Goal: Task Accomplishment & Management: Manage account settings

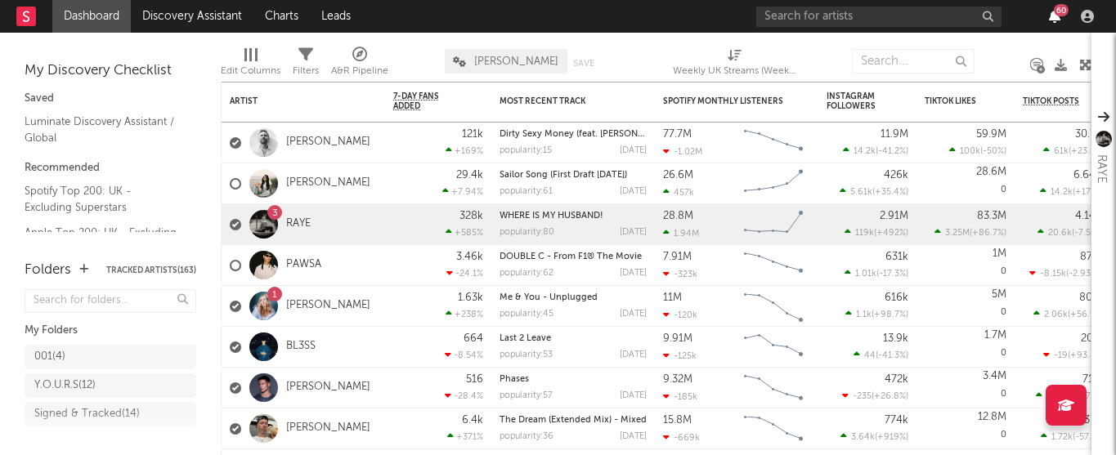
click at [1054, 21] on icon "button" at bounding box center [1054, 16] width 11 height 13
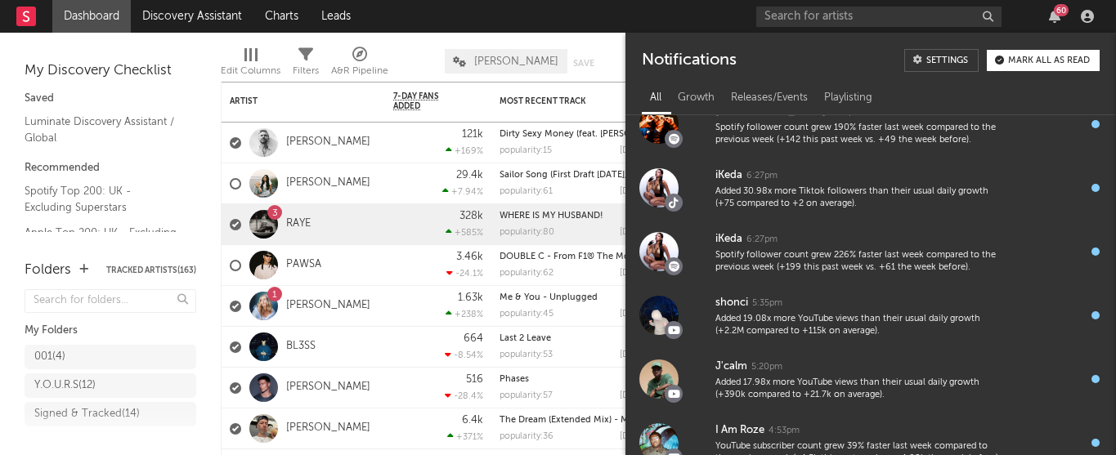
scroll to position [2119, 0]
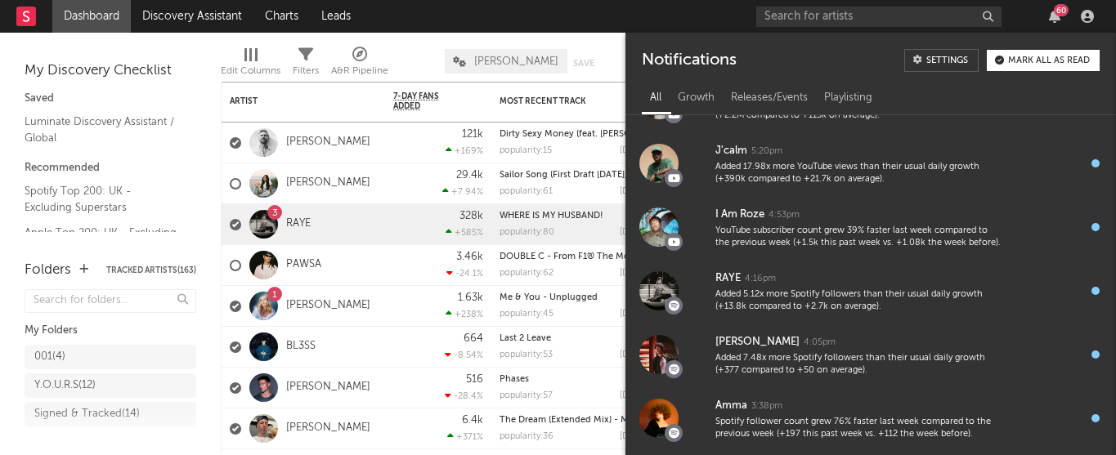
click at [1063, 61] on div "Mark all as read" at bounding box center [1049, 60] width 82 height 9
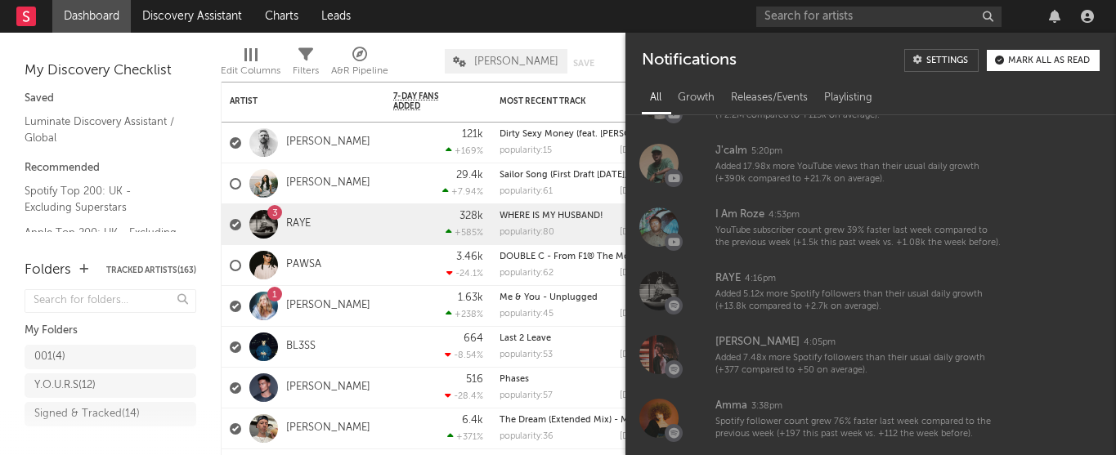
click at [529, 39] on div "Edit Columns Filters A&R Pipeline Kevin Default Save Save as Weekly UK Streams …" at bounding box center [656, 57] width 870 height 49
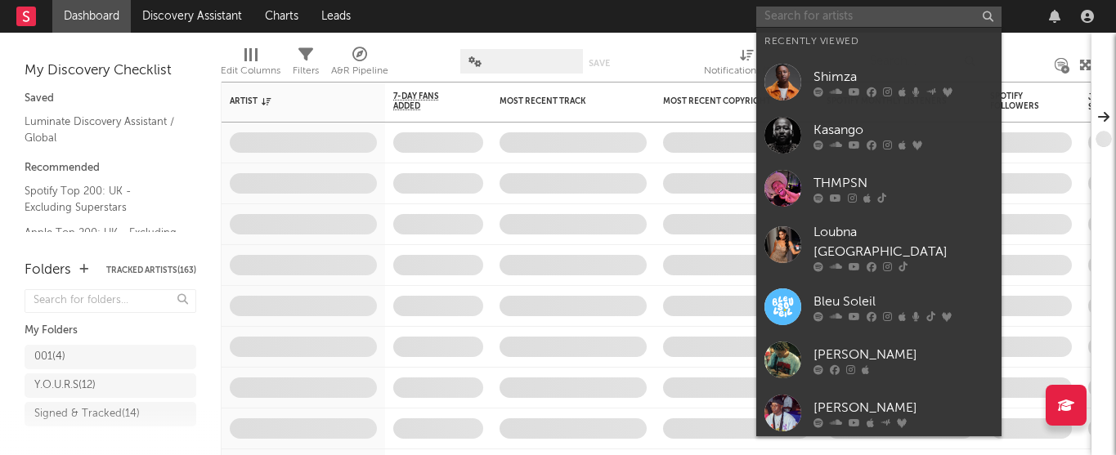
click at [850, 18] on input "text" at bounding box center [878, 17] width 245 height 20
paste input "" Scon""
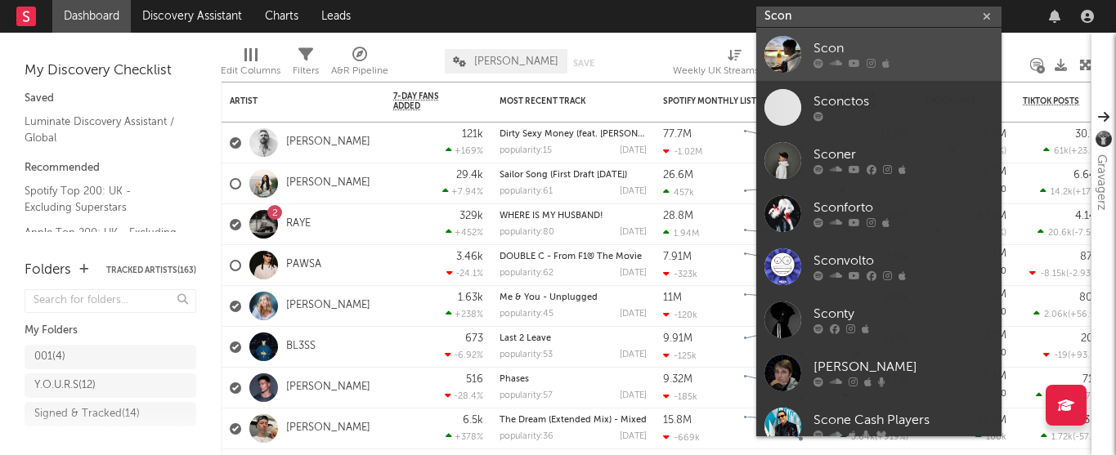
type input "Scon"
click at [832, 47] on div "Scon" at bounding box center [903, 49] width 180 height 20
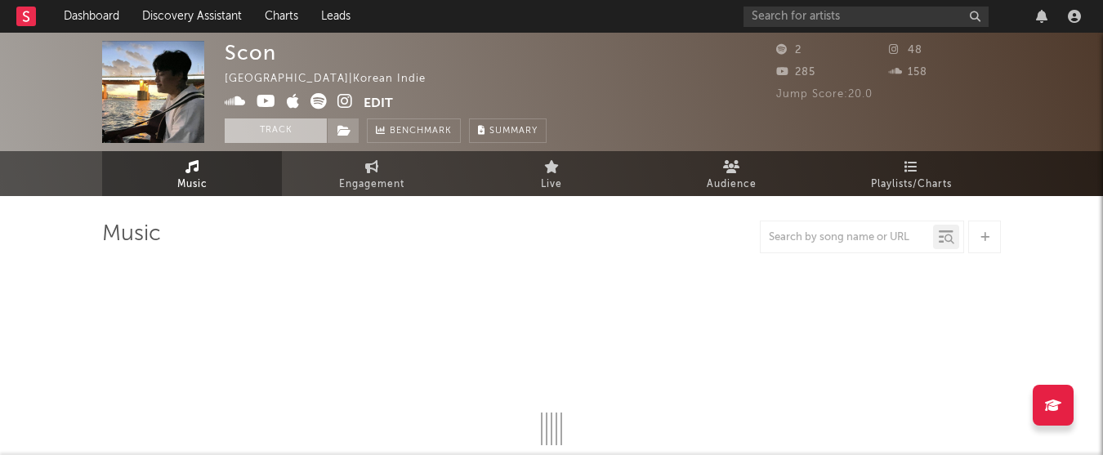
select select "1w"
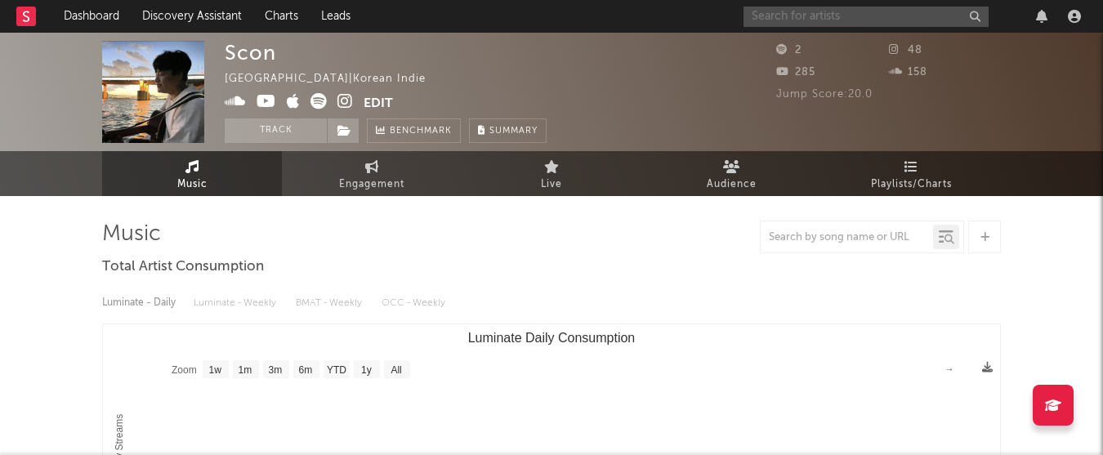
click at [781, 7] on input "text" at bounding box center [866, 17] width 245 height 20
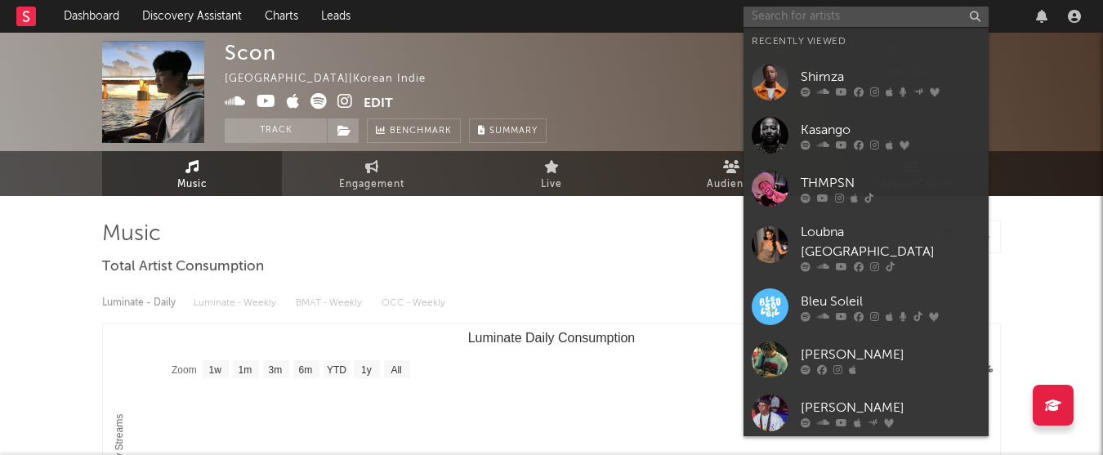
paste input "" Scon""
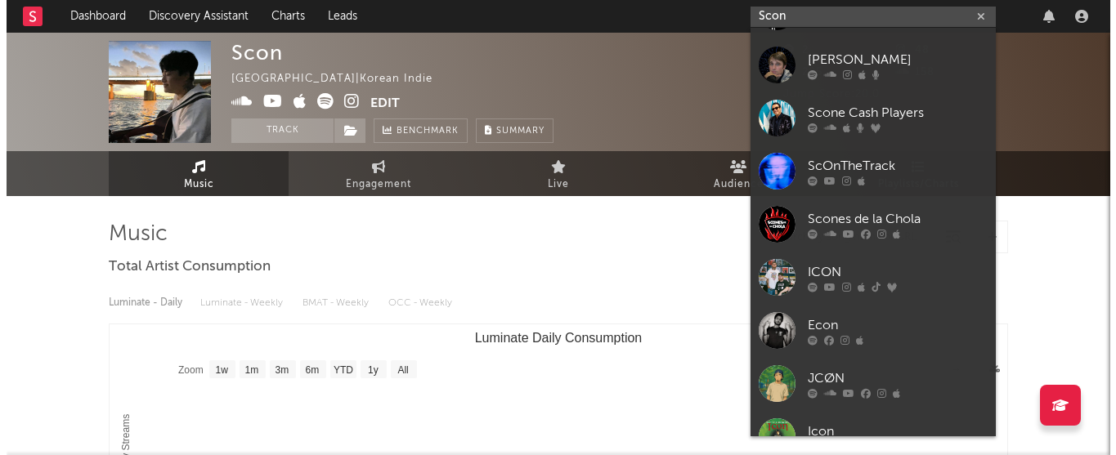
scroll to position [311, 0]
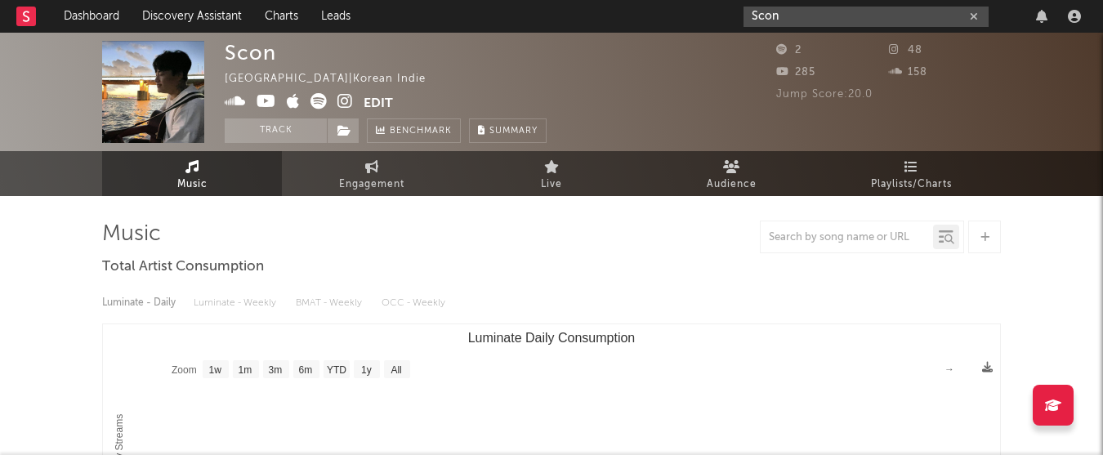
type input "Scon"
drag, startPoint x: 875, startPoint y: 16, endPoint x: 714, endPoint y: 15, distance: 161.8
click at [714, 15] on nav "Dashboard Discovery Assistant Charts Leads Scon" at bounding box center [551, 16] width 1103 height 33
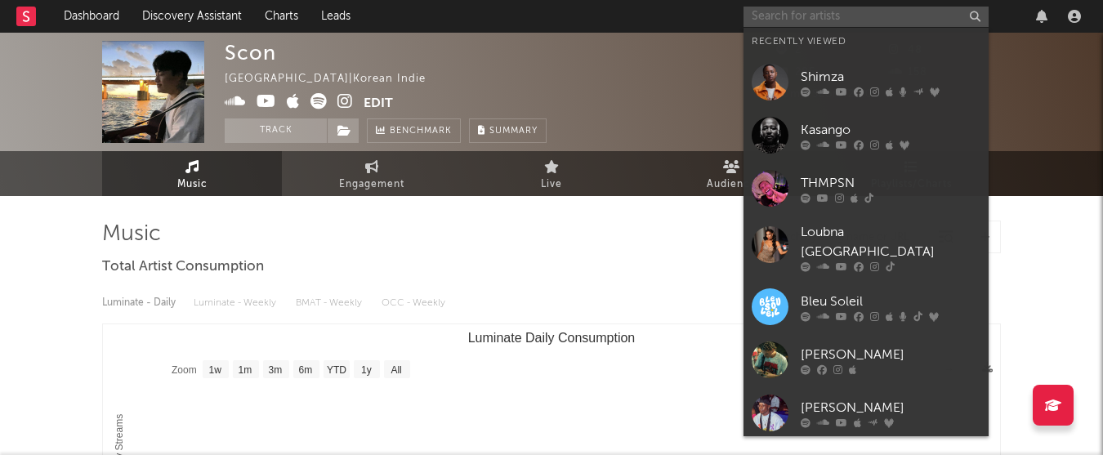
paste input "https://soundcloud.com/delilahsaxena"
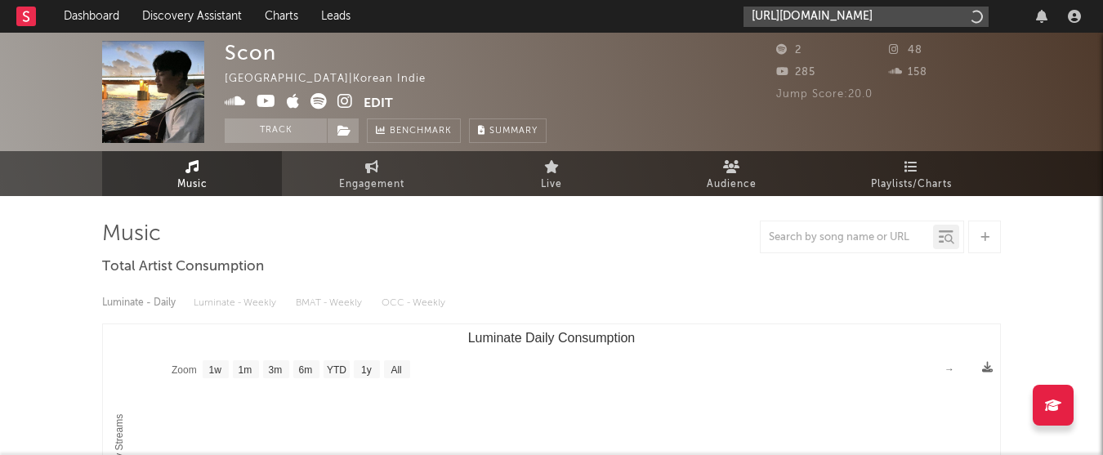
type input "https://soundcloud.com/delilahsaxena"
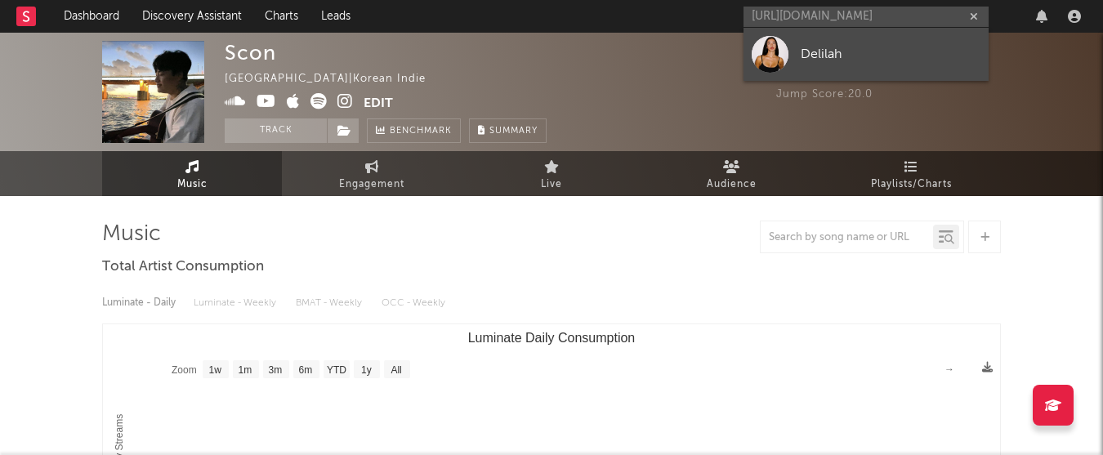
click at [805, 69] on link "Delilah" at bounding box center [866, 54] width 245 height 53
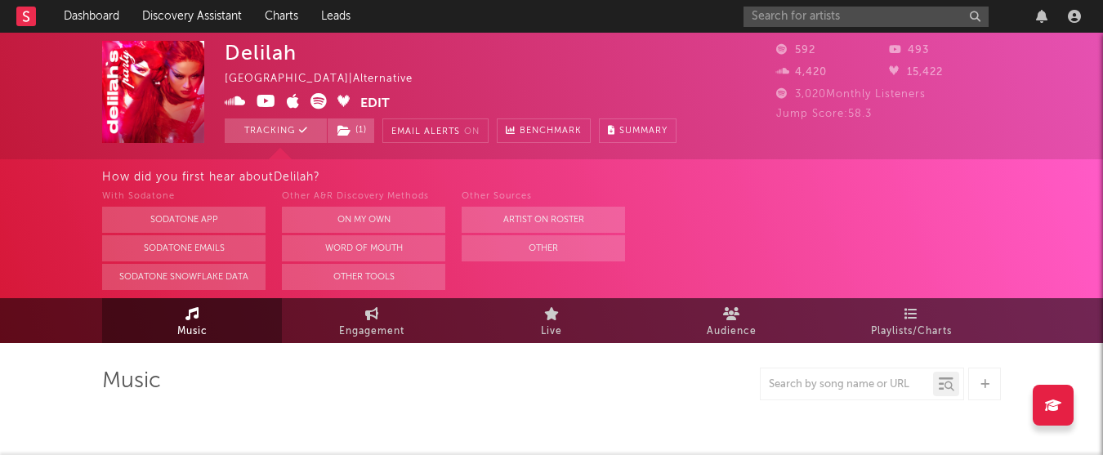
select select "6m"
click at [326, 101] on icon at bounding box center [319, 101] width 16 height 16
click at [369, 95] on button "Edit" at bounding box center [374, 103] width 29 height 20
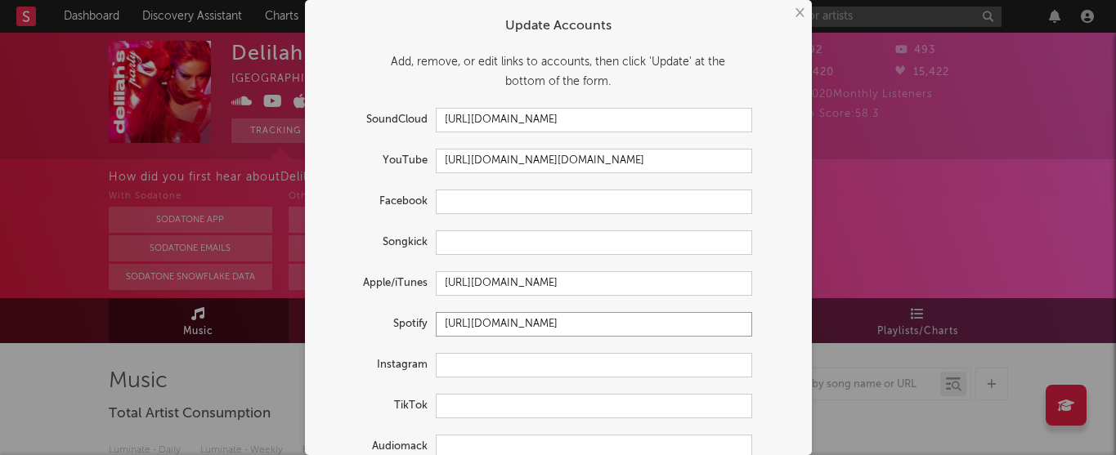
drag, startPoint x: 727, startPoint y: 322, endPoint x: 338, endPoint y: 284, distance: 391.7
click at [338, 284] on form "Update Accounts Add, remove, or edit links to accounts, then click 'Update' at …" at bounding box center [558, 282] width 490 height 549
paste input "0vUOZYWihxoF2IQ2VOckKh?si=qmntKt7TQU-bzqf-7Lqzzg"
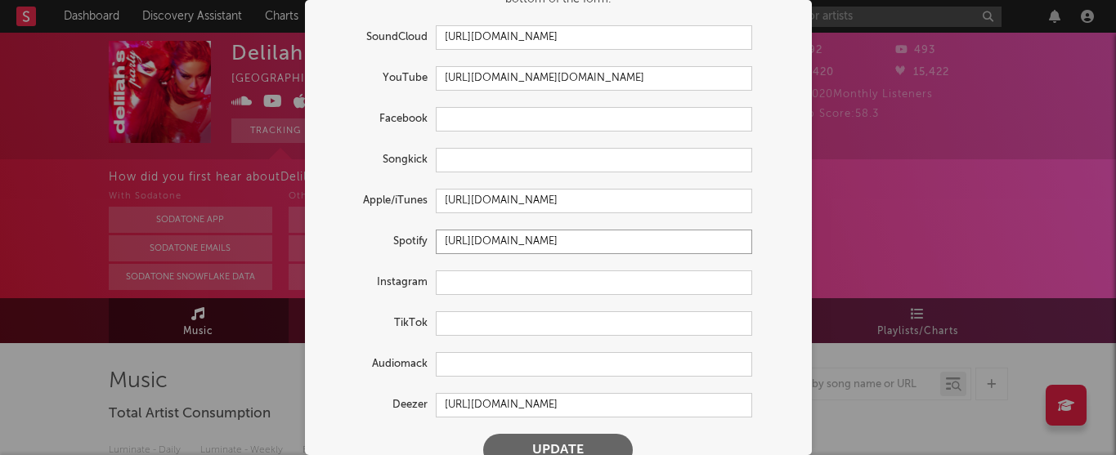
scroll to position [110, 0]
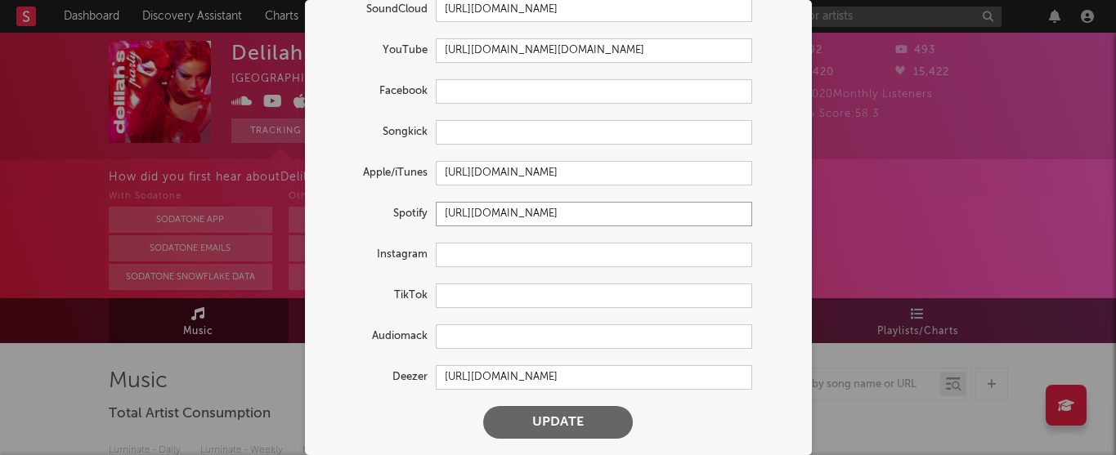
type input "https://open.spotify.com/artist/0vUOZYWihxoF2IQ2VOckKh?si=qmntKt7TQU-bzqf-7Lqzzg"
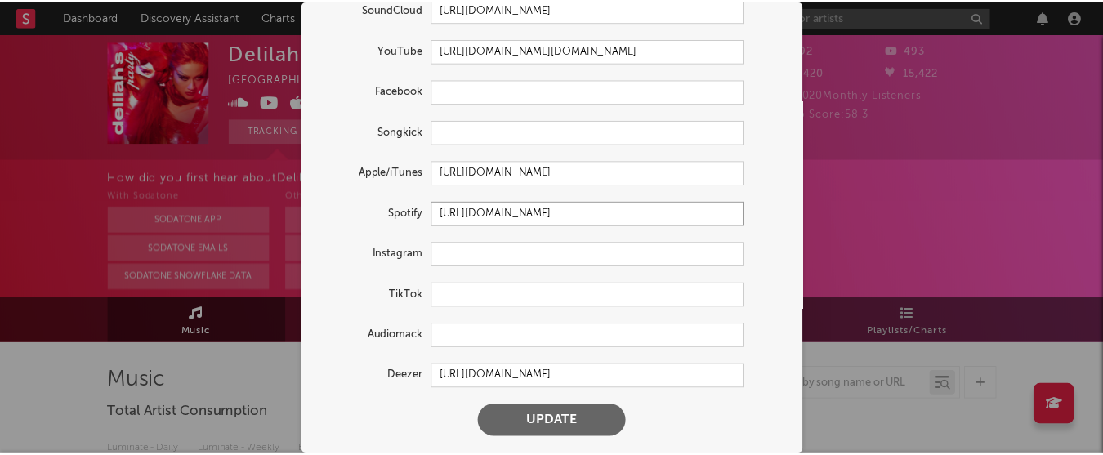
scroll to position [0, 0]
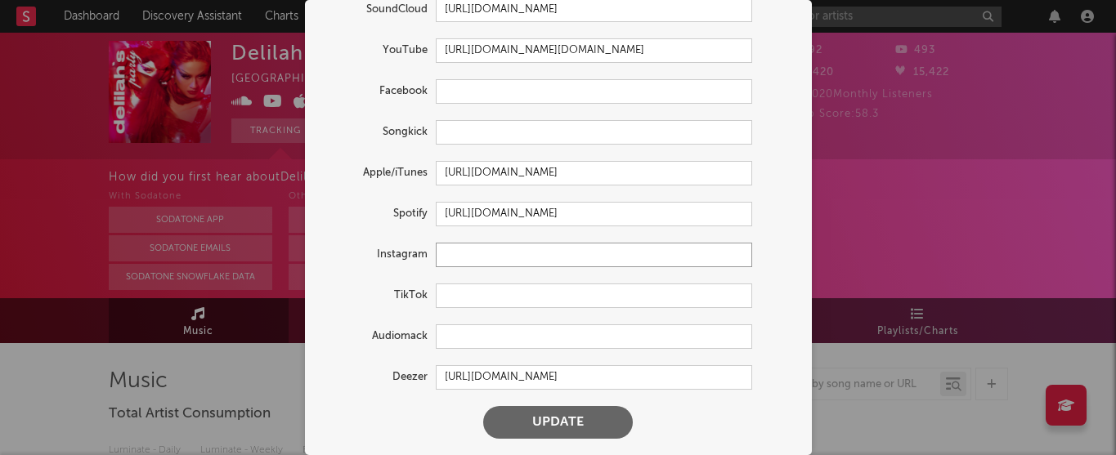
click at [481, 254] on input "text" at bounding box center [594, 255] width 316 height 25
paste input "https://www.instagram.com/delilahsaxena/"
type input "https://www.instagram.com/delilahsaxena/"
click at [538, 294] on input "text" at bounding box center [594, 296] width 316 height 25
paste input "https://www.tiktok.com/@delilahsaxena"
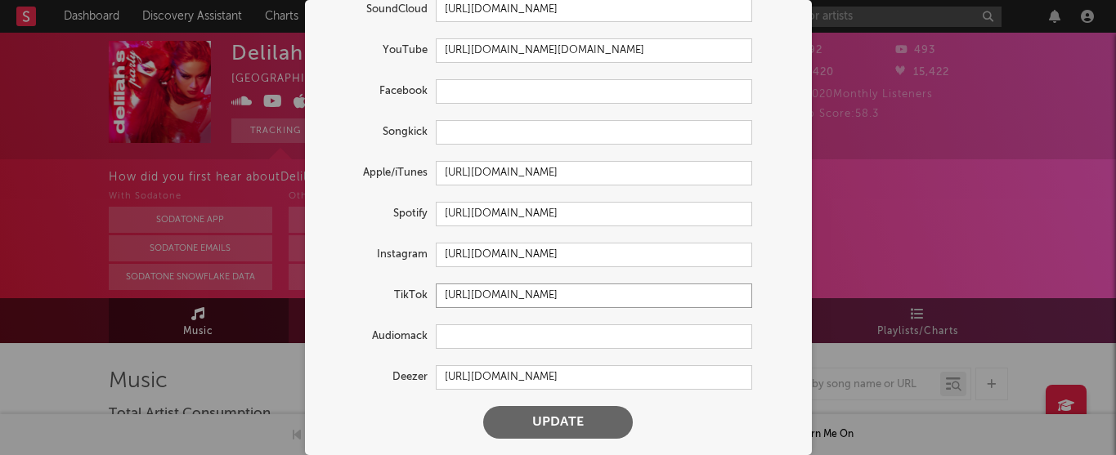
type input "https://www.tiktok.com/@delilahsaxena"
click at [557, 422] on button "Update" at bounding box center [558, 422] width 150 height 33
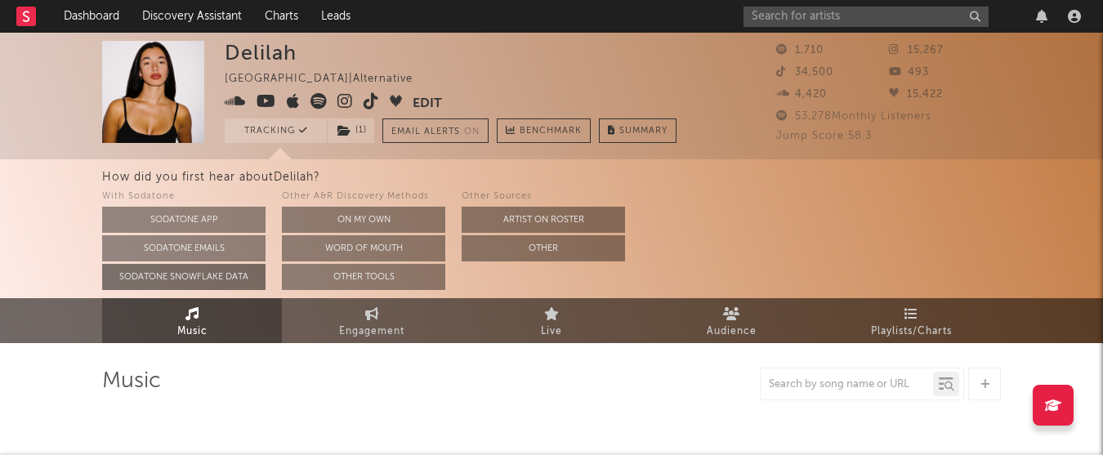
select select "1w"
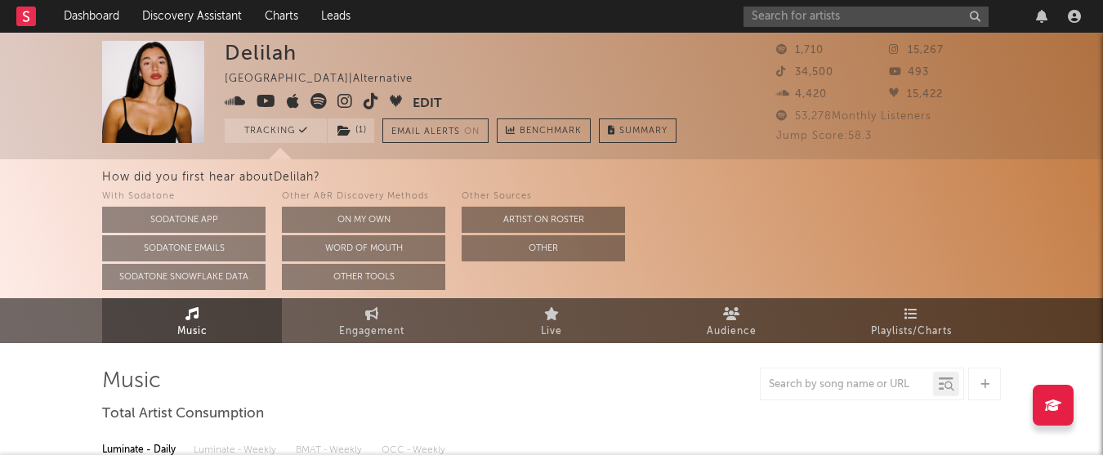
click at [266, 105] on icon at bounding box center [267, 101] width 20 height 16
click at [431, 99] on button "Edit" at bounding box center [427, 103] width 29 height 20
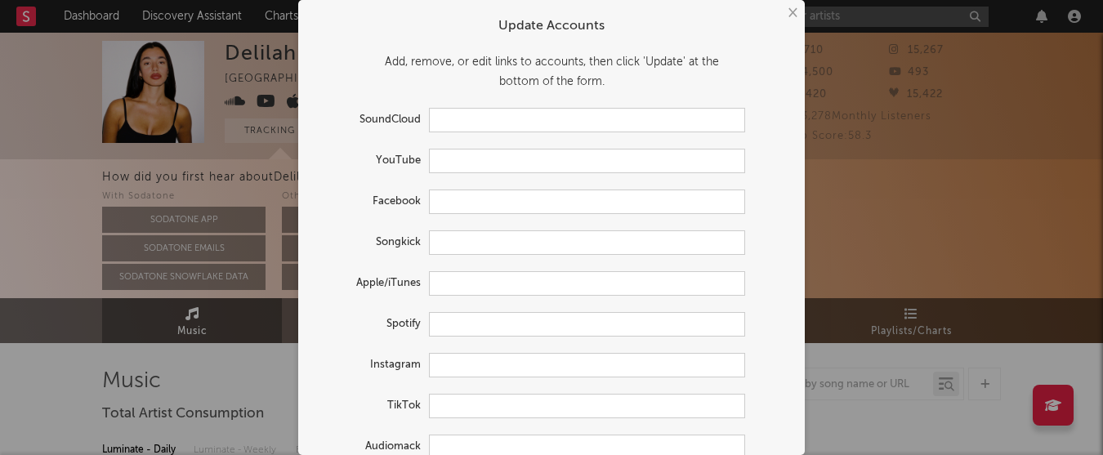
type input "https://soundcloud.com/delilahsaxena"
type input "https://youtube.com/@whos.delilahhh"
type input "https://music.apple.com/nz/artist/delilah/463803939"
type input "https://open.spotify.com/artist/0vUOZYWihxoF2IQ2VOckKh"
type input "https://www.instagram.com/delilahsaxena/"
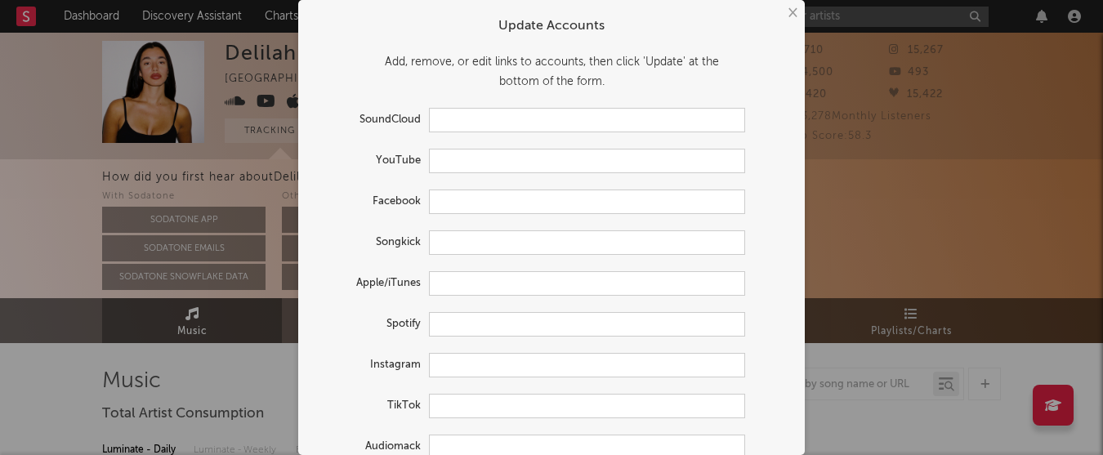
type input "https://www.tiktok.com/share/user/7128008974125220870"
type input "https://www.deezer.com/en/artist/465565"
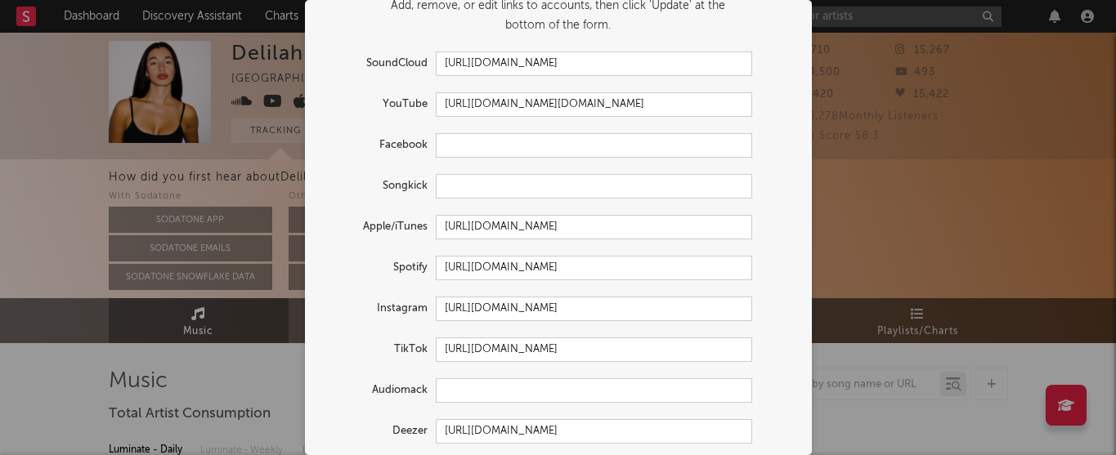
scroll to position [60, 0]
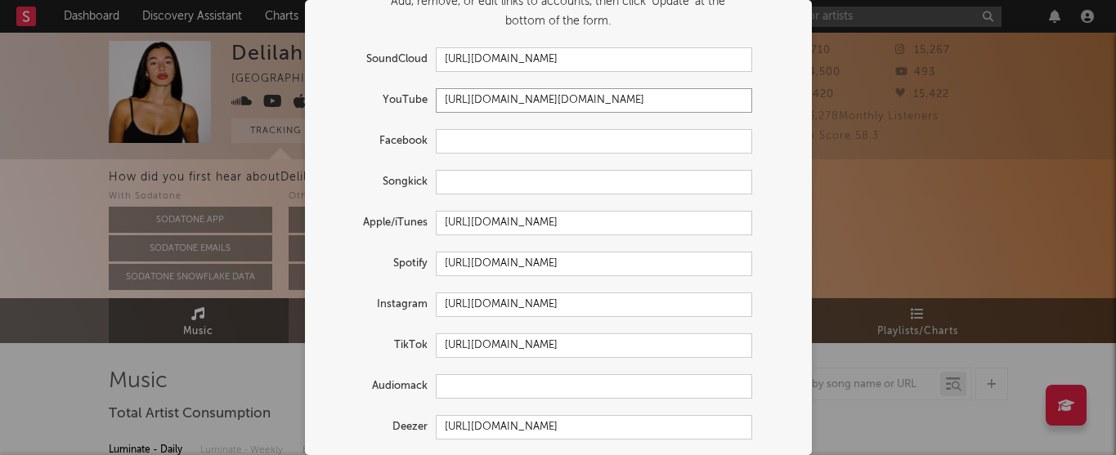
drag, startPoint x: 647, startPoint y: 92, endPoint x: 262, endPoint y: 92, distance: 385.8
click at [262, 92] on div "× Update Accounts Add, remove, or edit links to accounts, then click 'Update' a…" at bounding box center [558, 227] width 1116 height 455
drag, startPoint x: 660, startPoint y: 100, endPoint x: 396, endPoint y: 78, distance: 264.8
click at [396, 78] on form "Update Accounts Add, remove, or edit links to accounts, then click 'Update' at …" at bounding box center [558, 222] width 490 height 549
paste input "www.youtube.com/@DelilahSaxena"
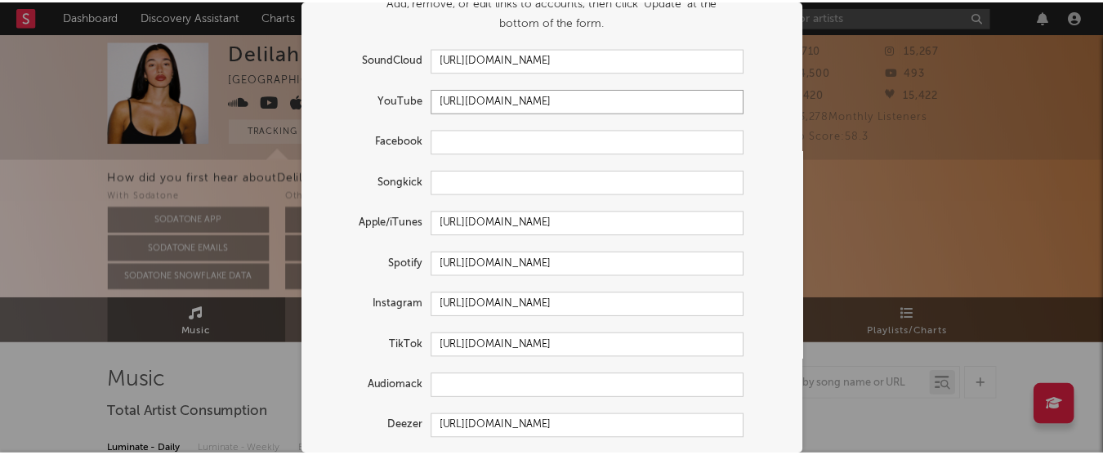
scroll to position [110, 0]
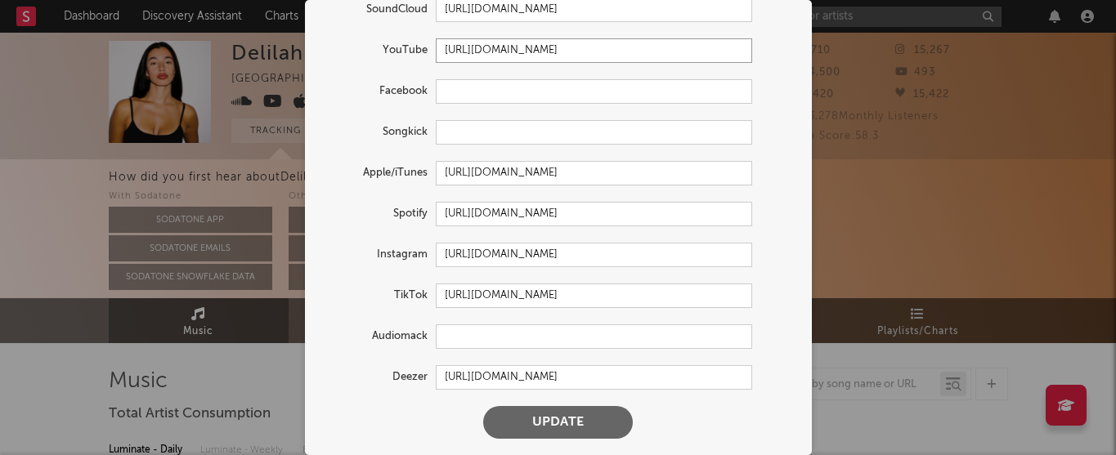
type input "https://www.youtube.com/@DelilahSaxena"
click at [574, 415] on button "Update" at bounding box center [558, 422] width 150 height 33
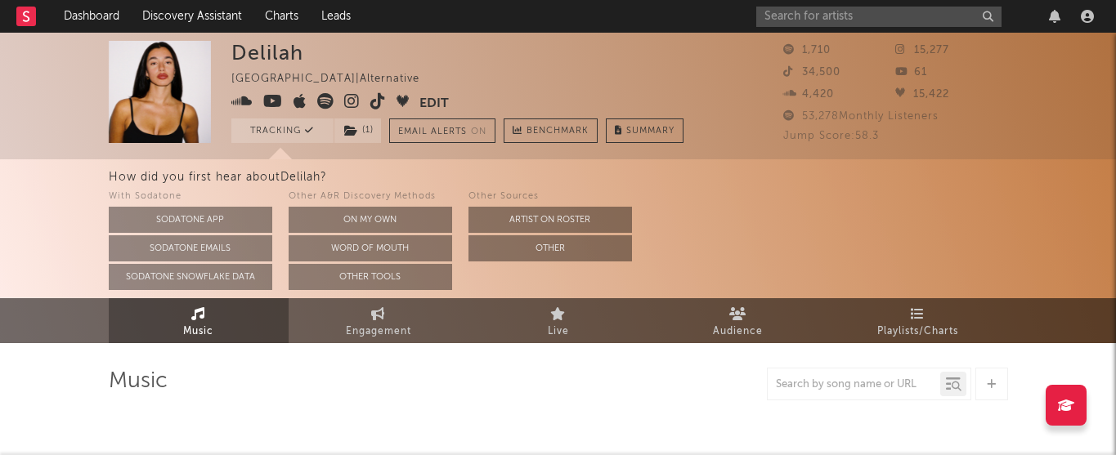
select select "1w"
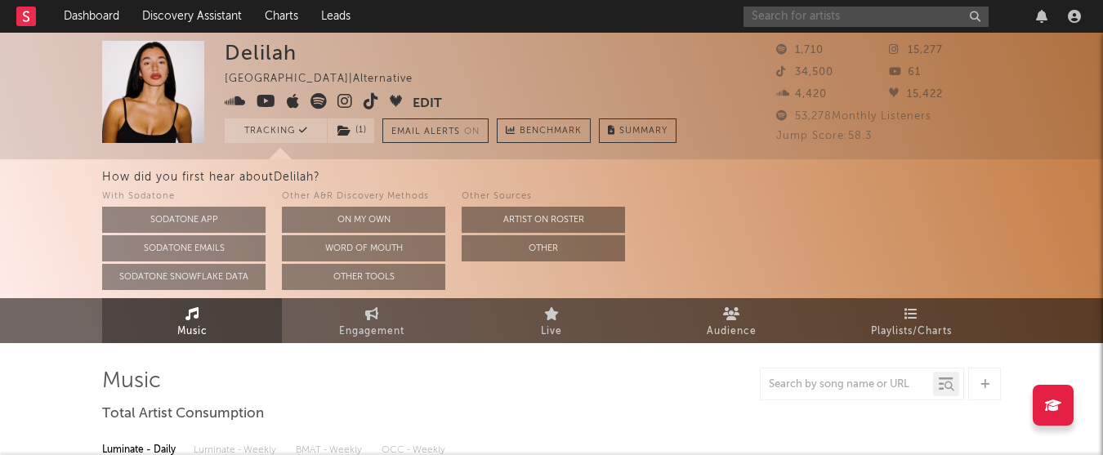
click at [805, 16] on input "text" at bounding box center [866, 17] width 245 height 20
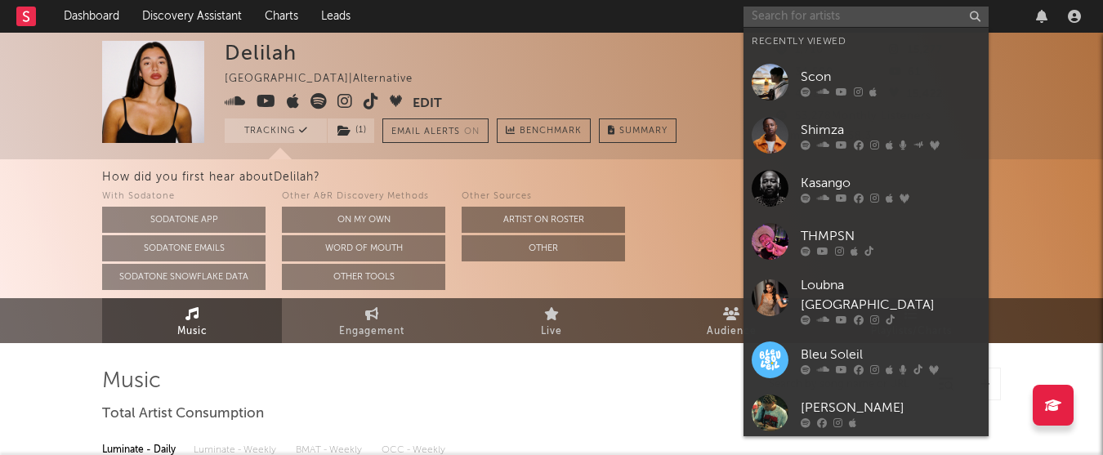
paste input "https://soundcloud.com/user-59433244"
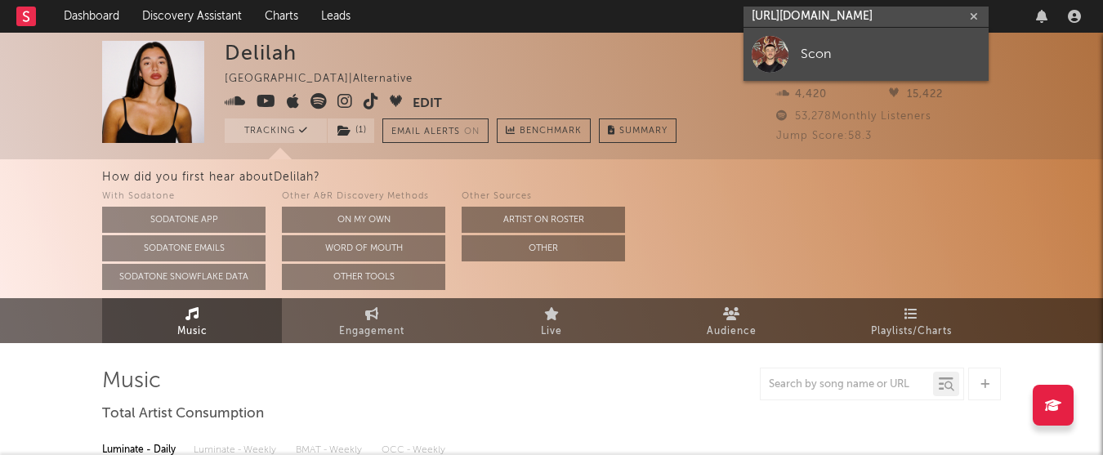
type input "https://soundcloud.com/user-59433244"
click at [826, 55] on div "Scon" at bounding box center [891, 54] width 180 height 20
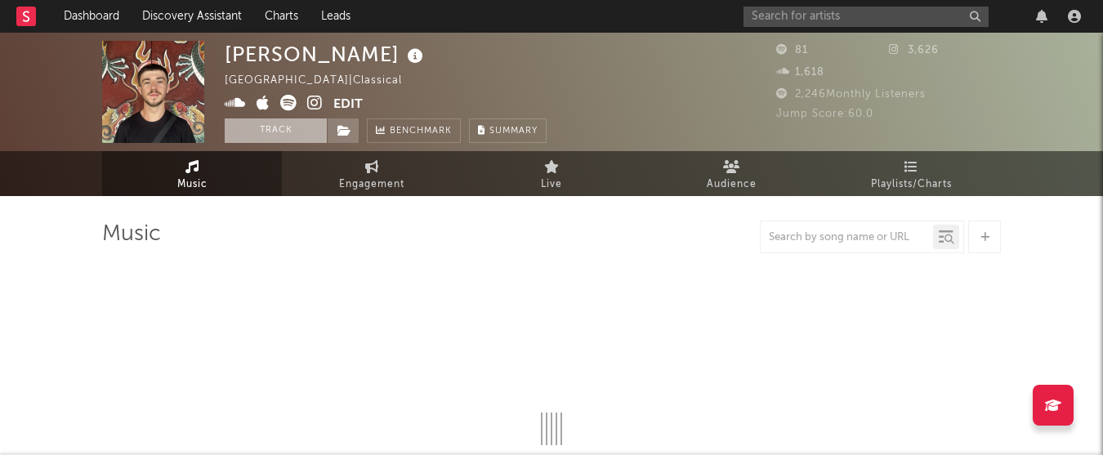
click at [289, 136] on button "Track" at bounding box center [276, 131] width 102 height 25
select select "1w"
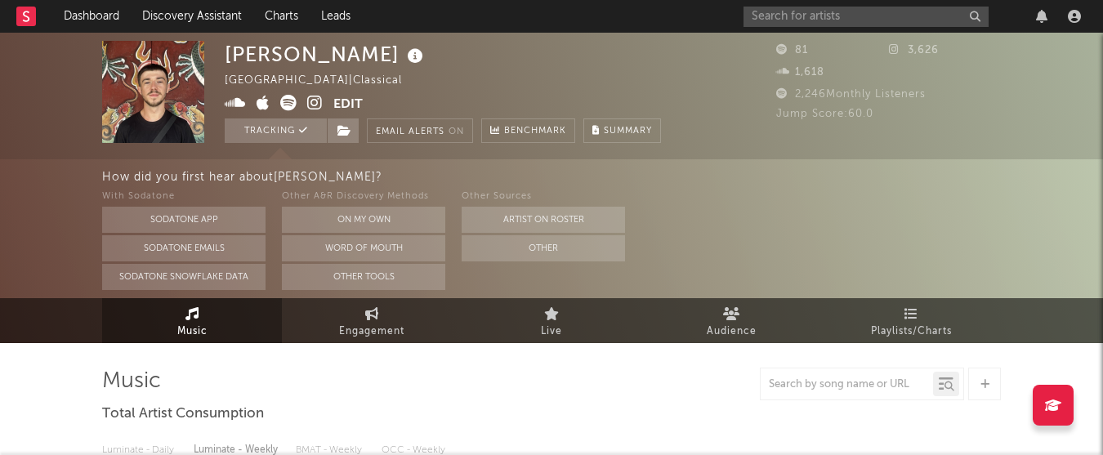
click at [313, 99] on icon at bounding box center [315, 103] width 16 height 16
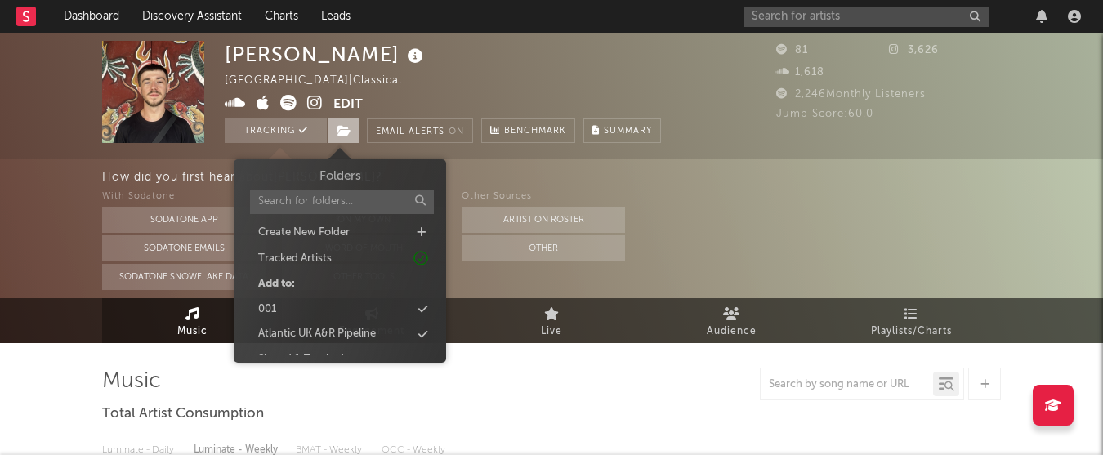
click at [351, 134] on span at bounding box center [343, 131] width 33 height 25
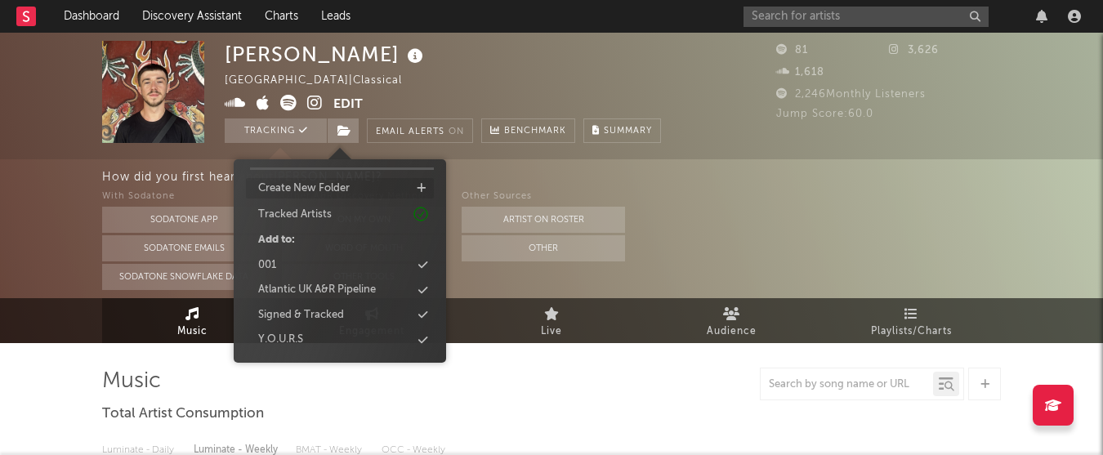
click at [419, 189] on icon at bounding box center [421, 188] width 9 height 11
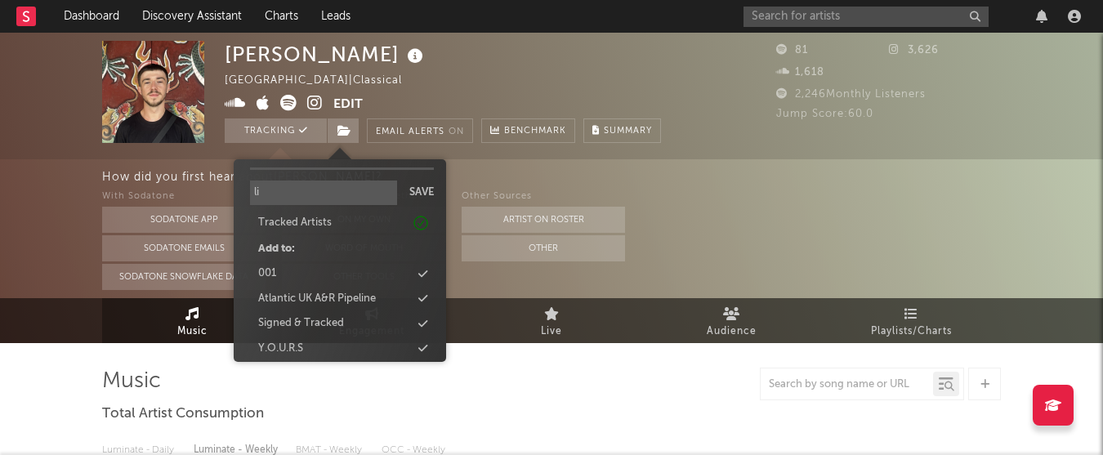
type input "l"
type input "LIBRE"
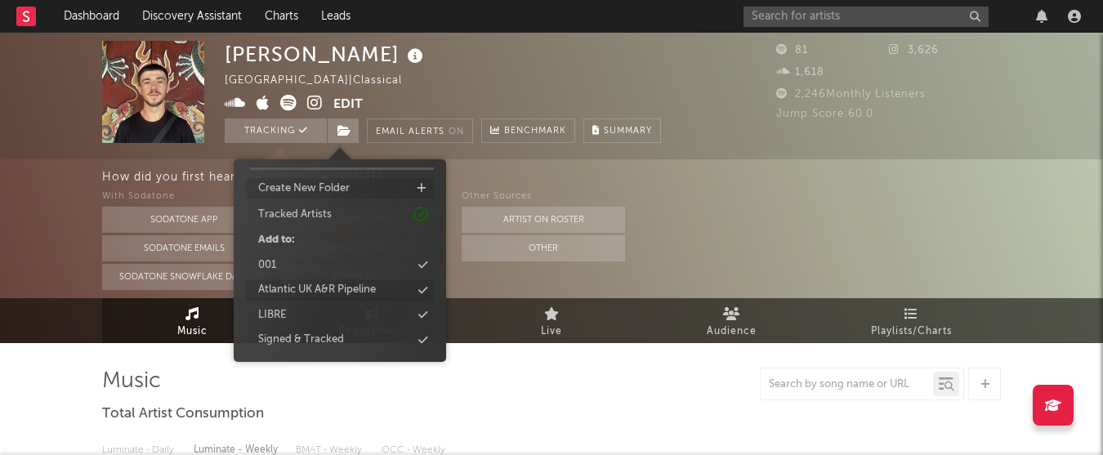
scroll to position [69, 0]
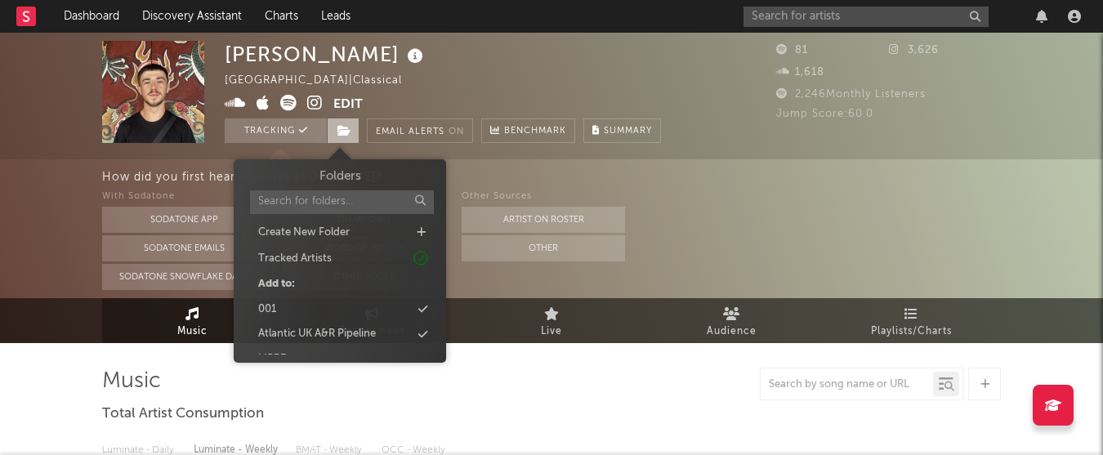
click at [346, 138] on span at bounding box center [343, 131] width 33 height 25
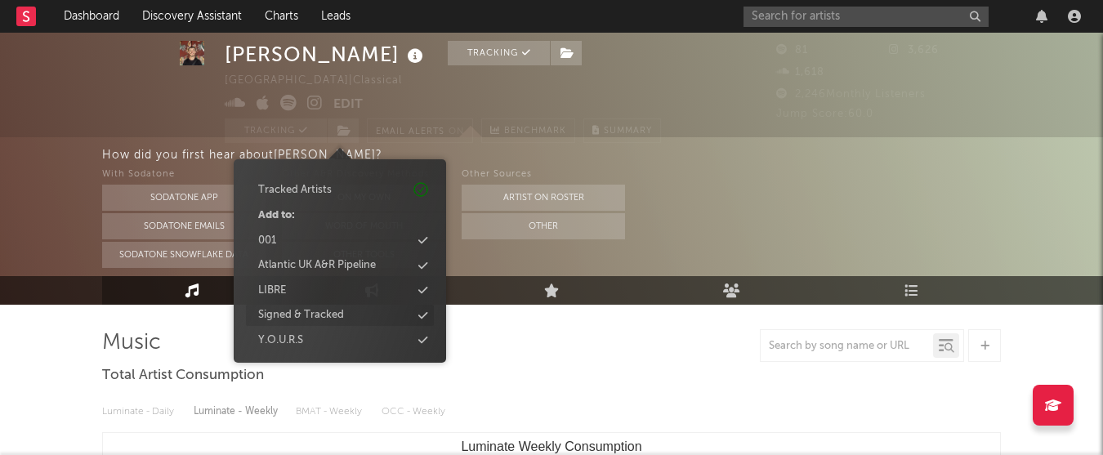
scroll to position [39, 0]
click at [421, 291] on icon at bounding box center [422, 290] width 9 height 11
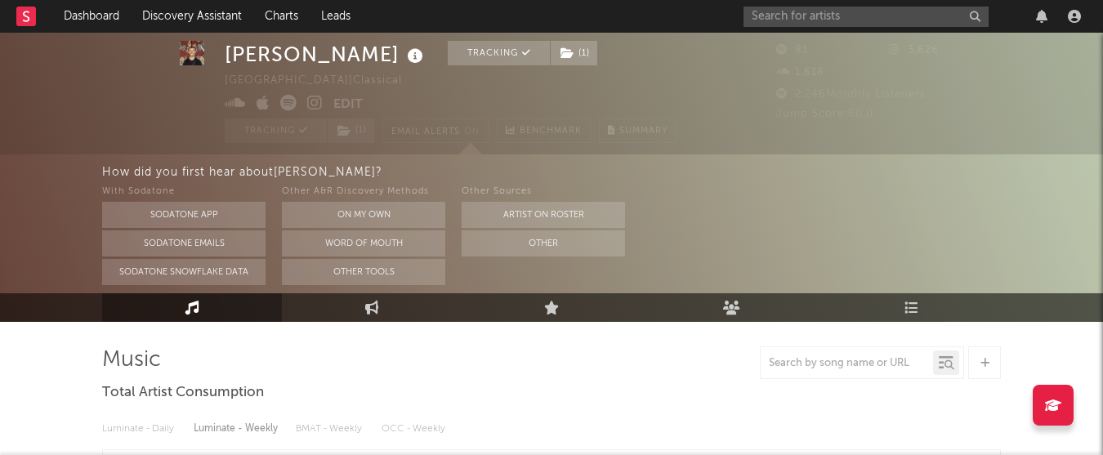
scroll to position [0, 0]
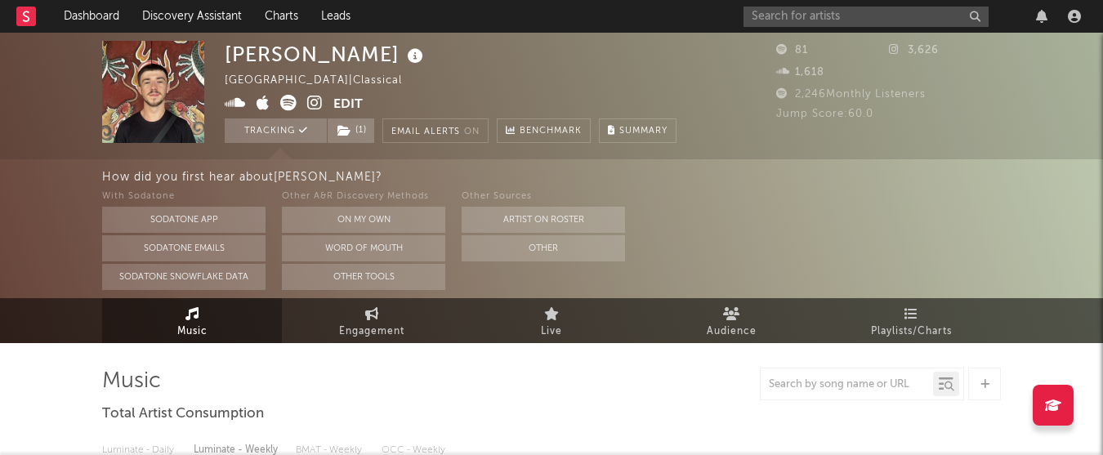
click at [795, 26] on div at bounding box center [915, 16] width 343 height 33
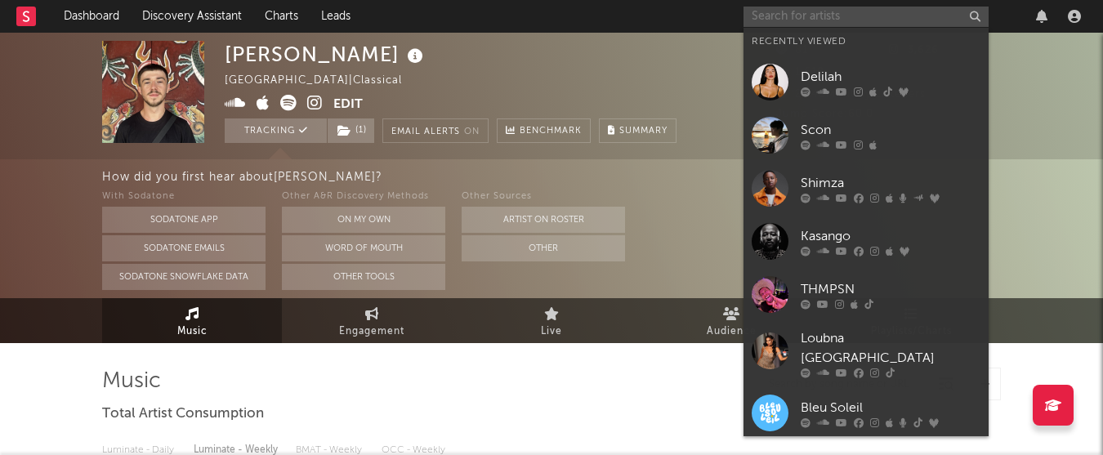
click at [830, 16] on input "text" at bounding box center [866, 17] width 245 height 20
paste input "https://soundcloud.com/camstockmanmusic"
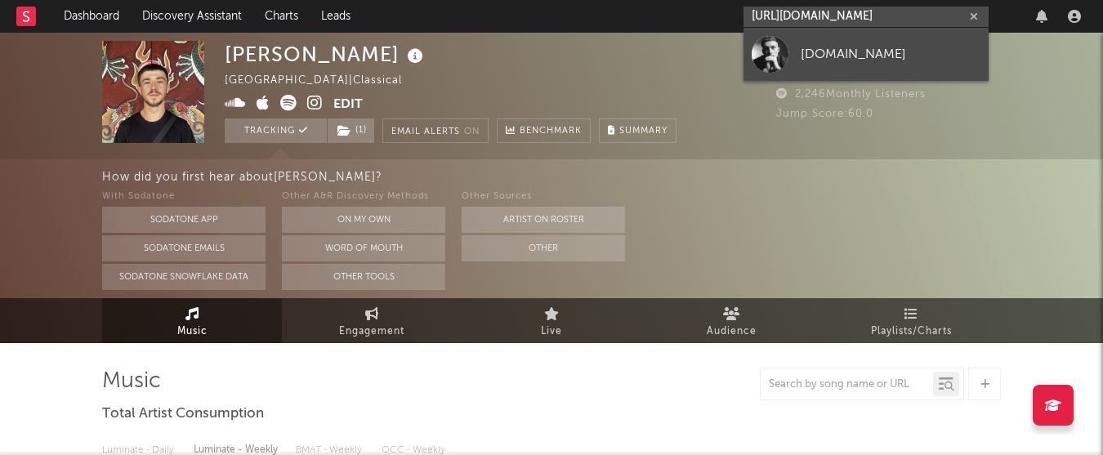
type input "https://soundcloud.com/camstockmanmusic"
click at [822, 47] on div "camstockman.music" at bounding box center [891, 54] width 180 height 20
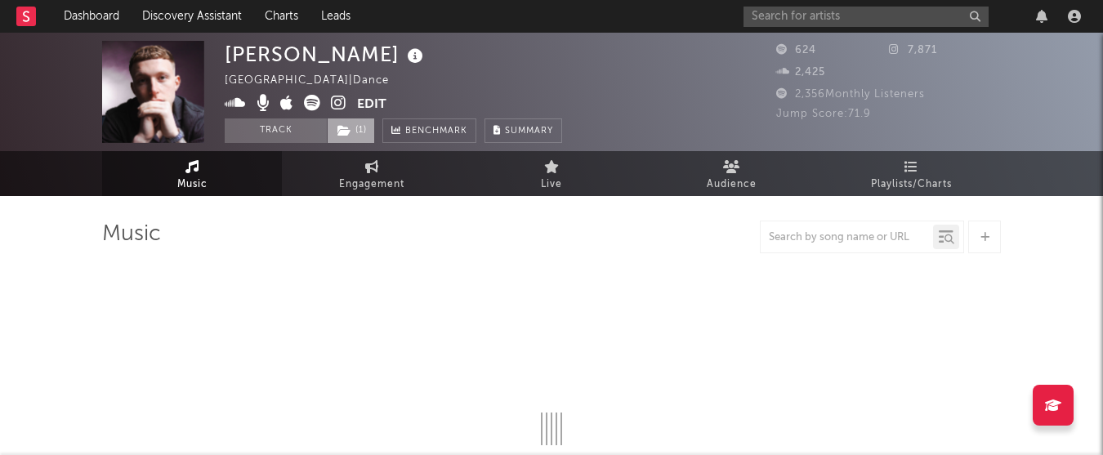
select select "1w"
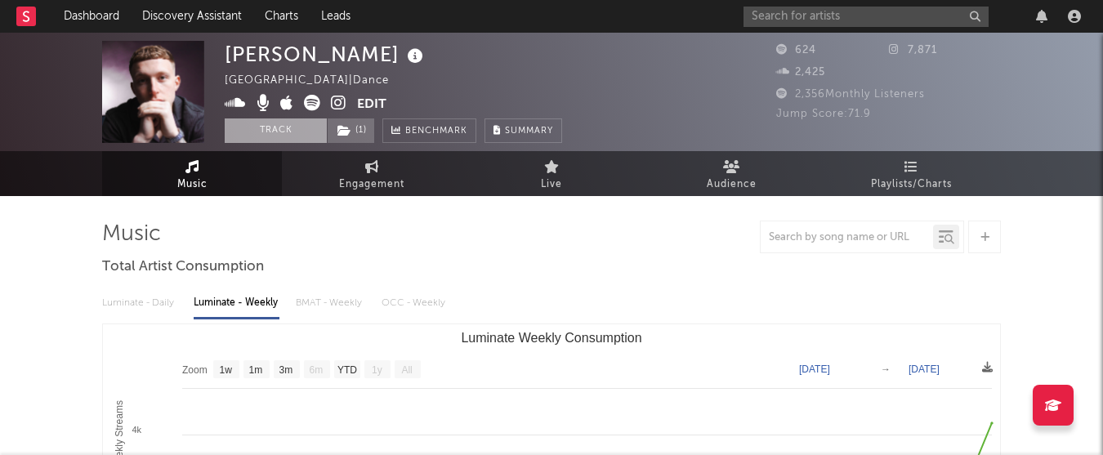
click at [297, 130] on button "Track" at bounding box center [276, 131] width 102 height 25
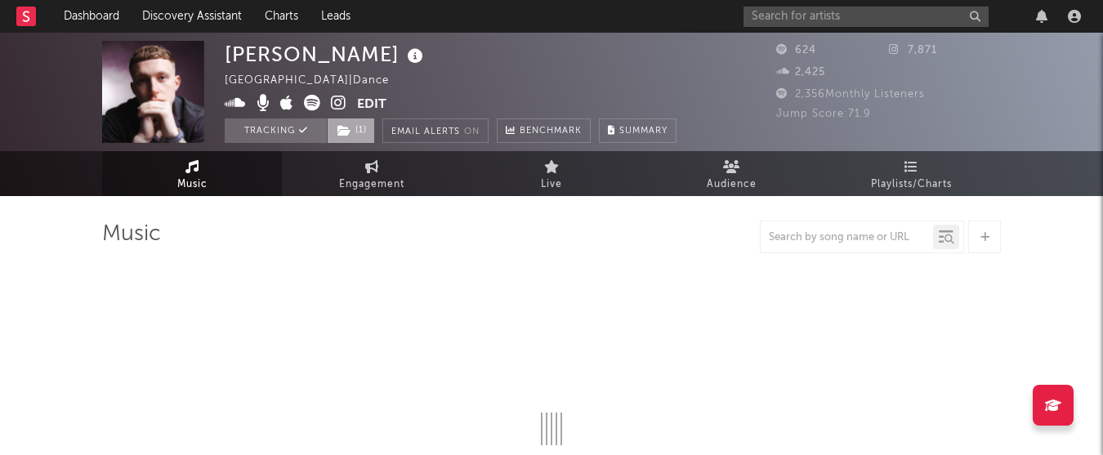
click at [370, 134] on span "( 1 )" at bounding box center [351, 131] width 48 height 25
select select "1w"
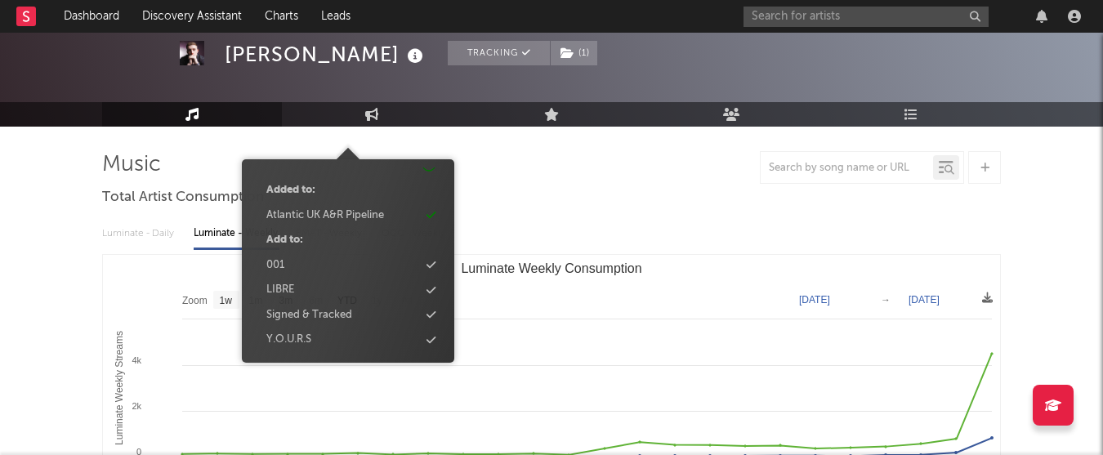
scroll to position [74, 0]
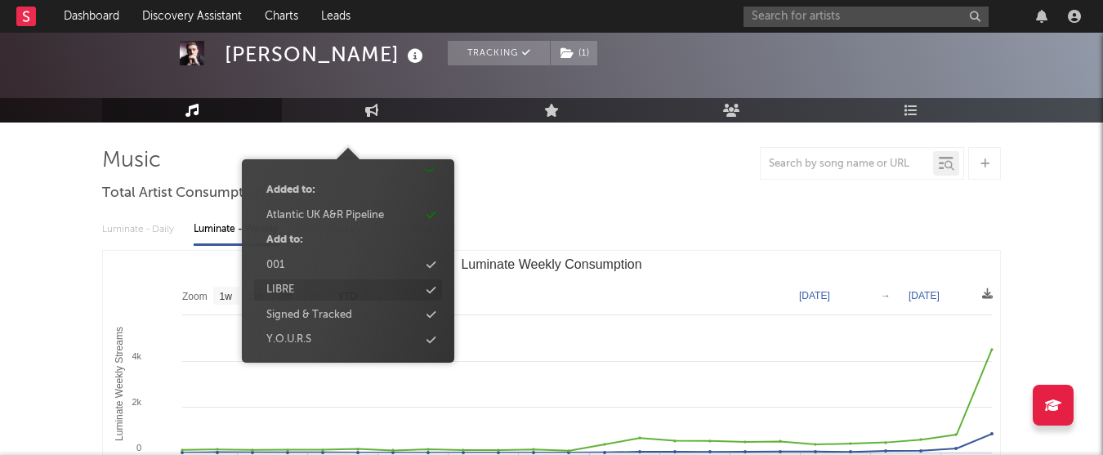
click at [324, 292] on div "LIBRE" at bounding box center [348, 290] width 188 height 21
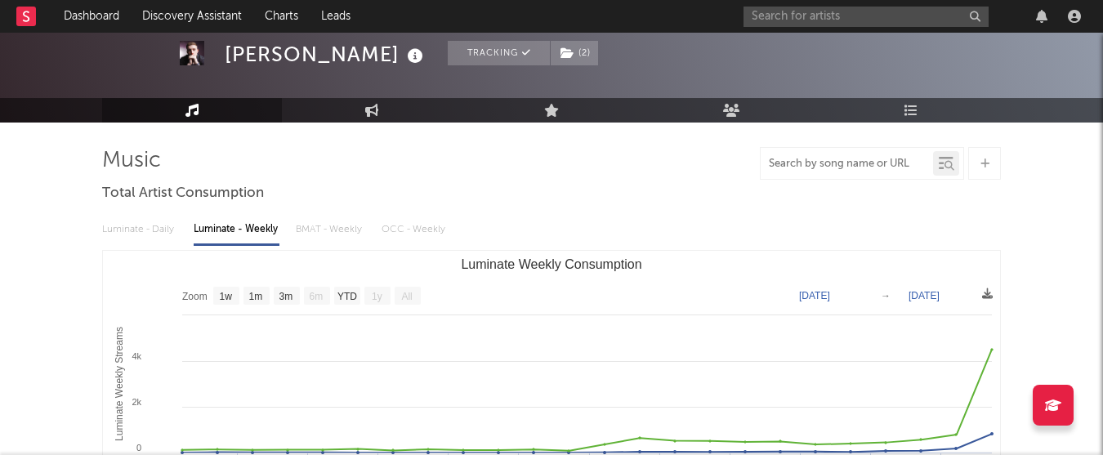
click at [856, 165] on input "text" at bounding box center [847, 164] width 172 height 13
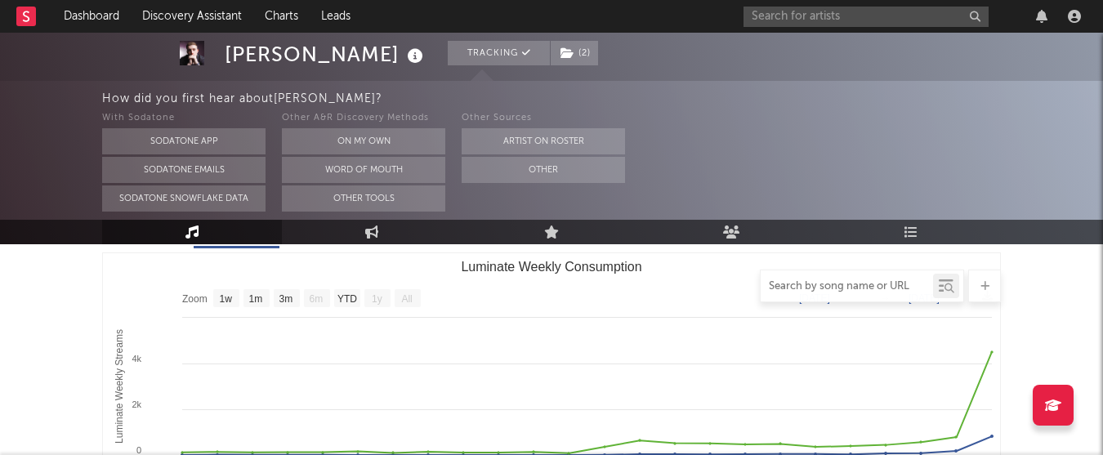
scroll to position [221, 0]
click at [126, 284] on div at bounding box center [551, 286] width 899 height 33
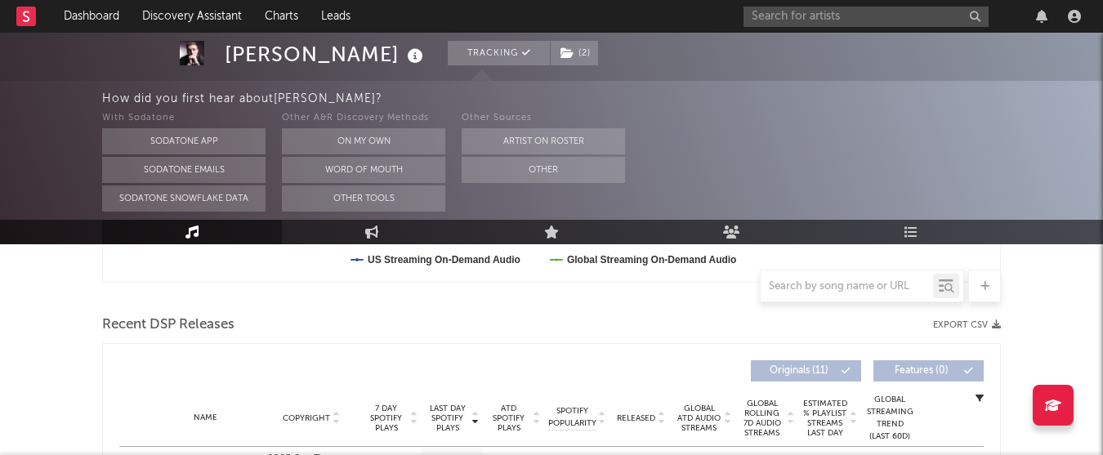
scroll to position [0, 0]
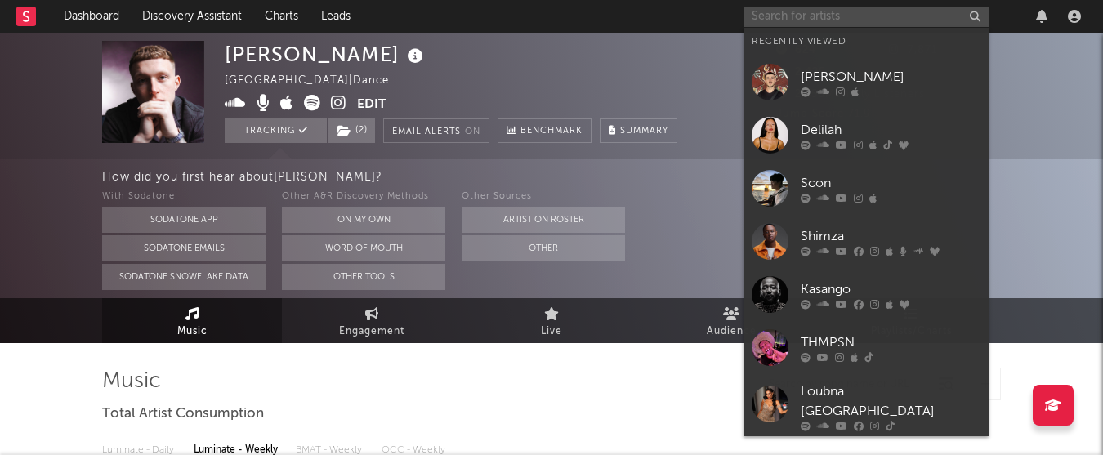
click at [852, 17] on input "text" at bounding box center [866, 17] width 245 height 20
paste input "https://www.youtube.com/@DelilahSaxena"
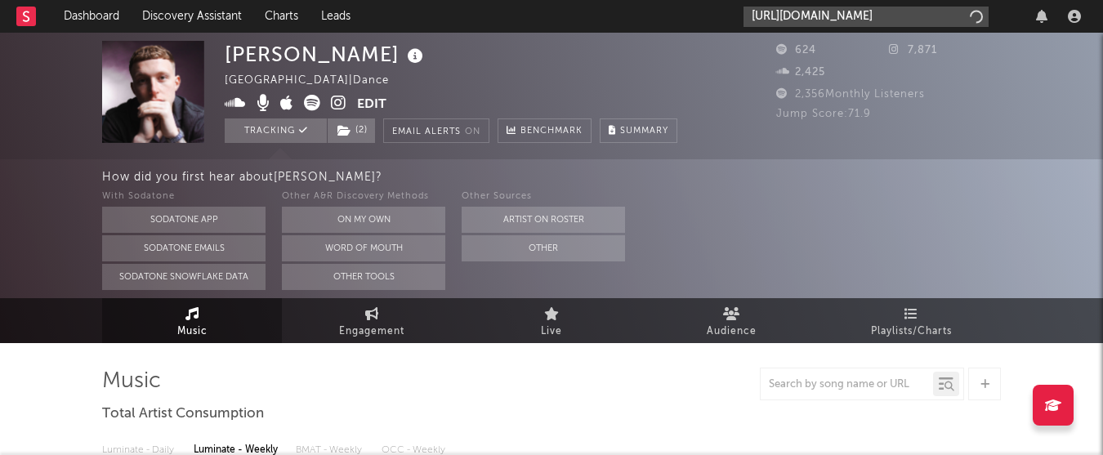
scroll to position [0, 12]
type input "https://www.youtube.com/@DelilahSaxena"
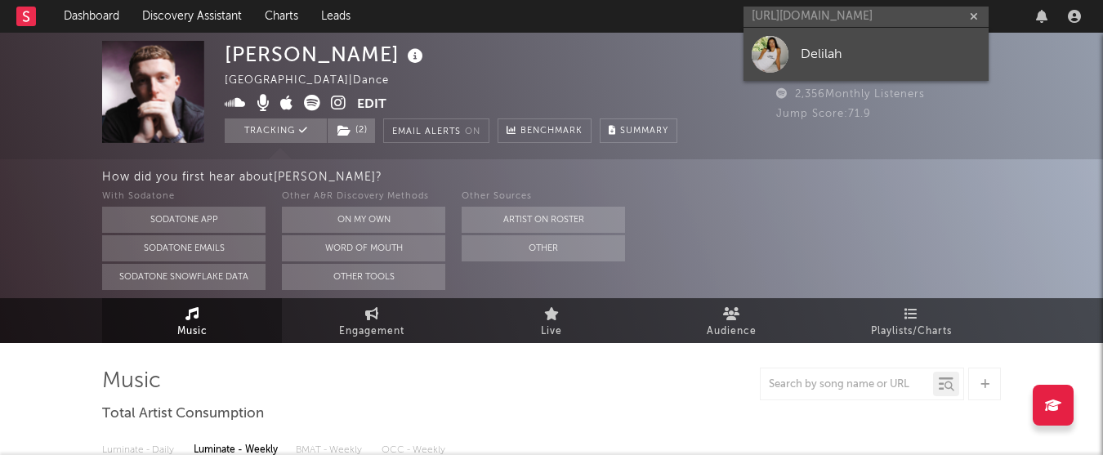
click at [839, 60] on div "Delilah" at bounding box center [891, 54] width 180 height 20
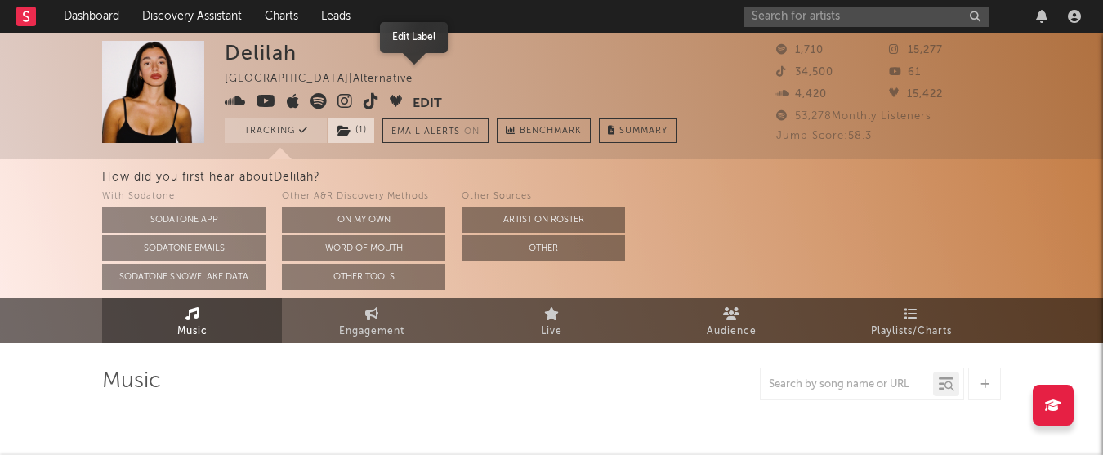
select select "1w"
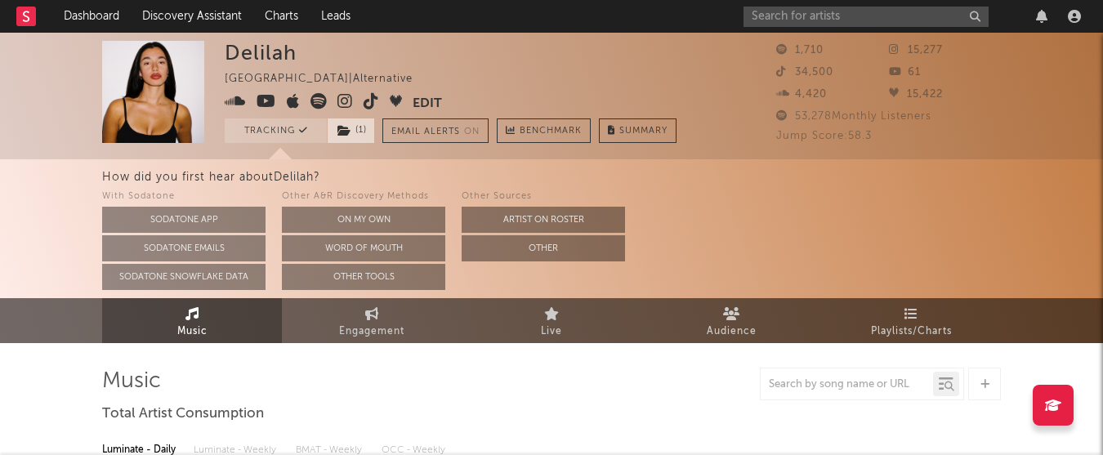
click at [358, 125] on span "( 1 )" at bounding box center [351, 131] width 48 height 25
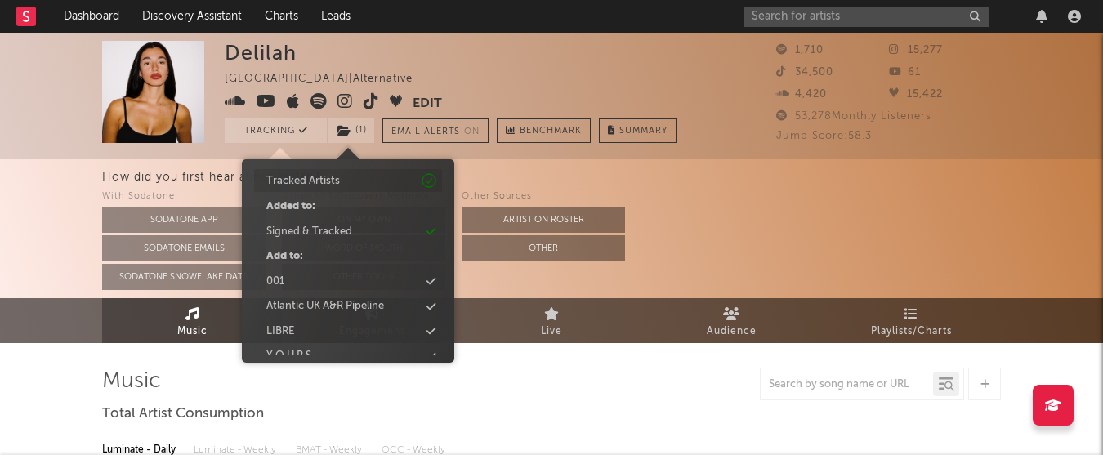
scroll to position [94, 0]
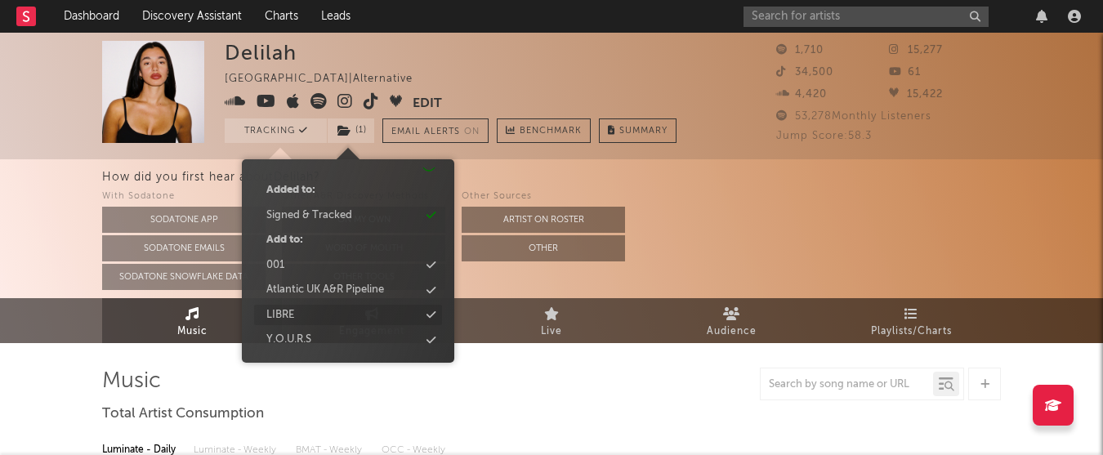
click at [335, 316] on div "LIBRE" at bounding box center [348, 315] width 188 height 21
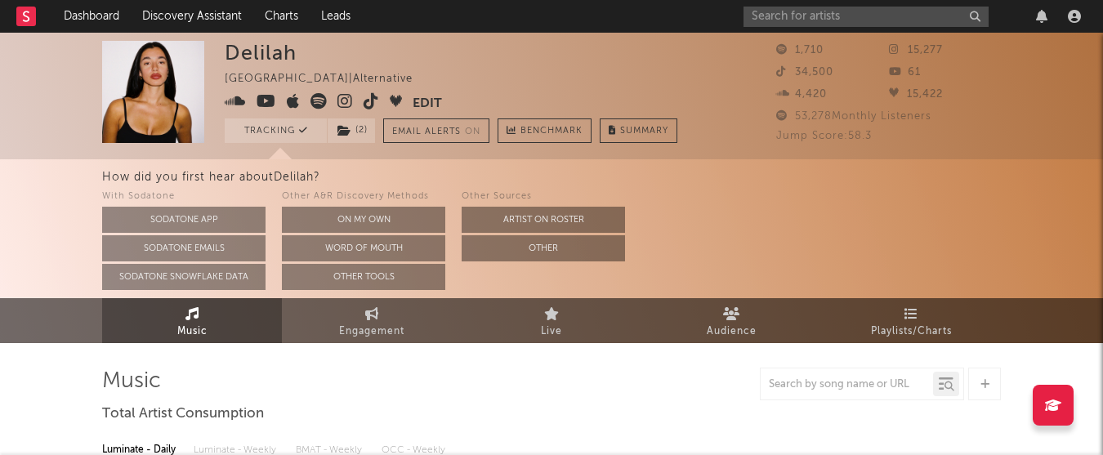
click at [589, 65] on div "Delilah United Kingdom | Alternative Edit Tracking ( 2 ) Email Alerts On Benchm…" at bounding box center [451, 92] width 453 height 102
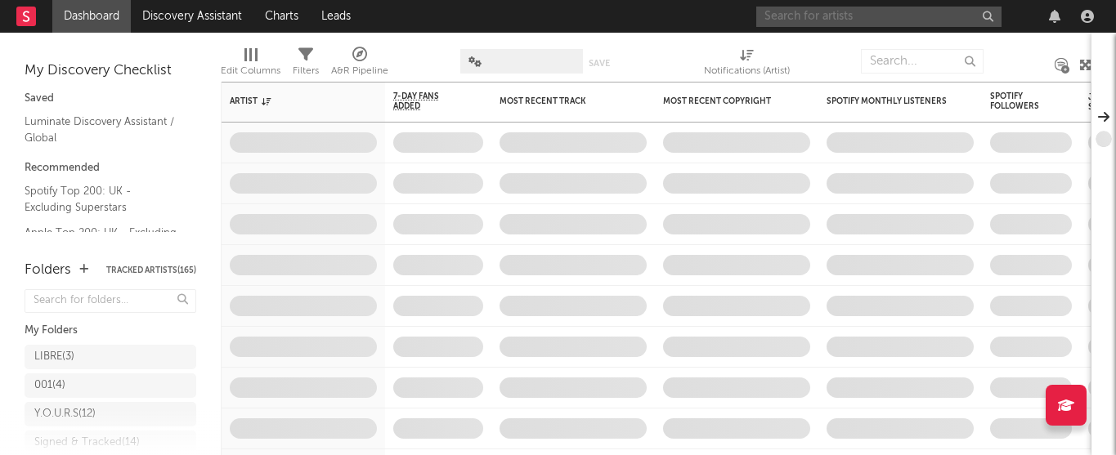
click at [905, 22] on input "text" at bounding box center [878, 17] width 245 height 20
paste input "[URL][DOMAIN_NAME]"
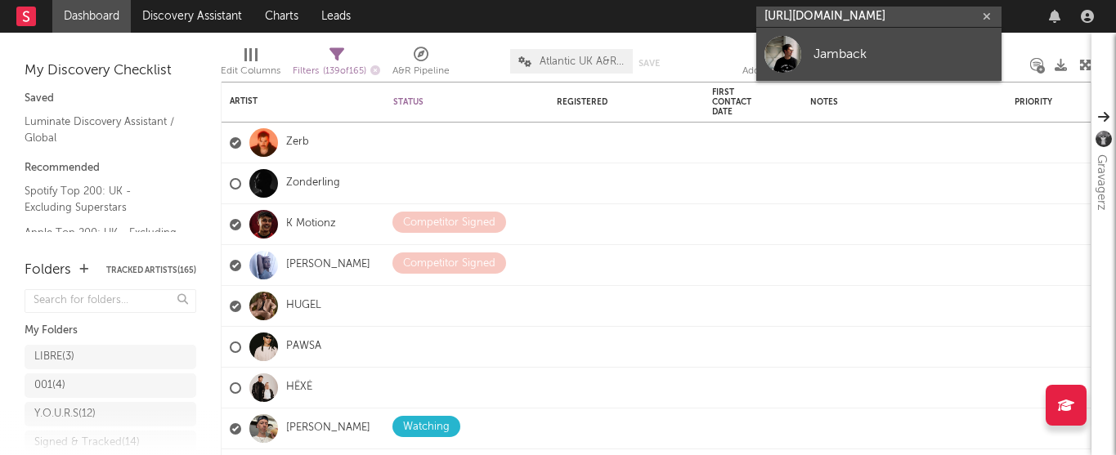
type input "[URL][DOMAIN_NAME]"
click at [865, 52] on div "Jamback" at bounding box center [903, 54] width 180 height 20
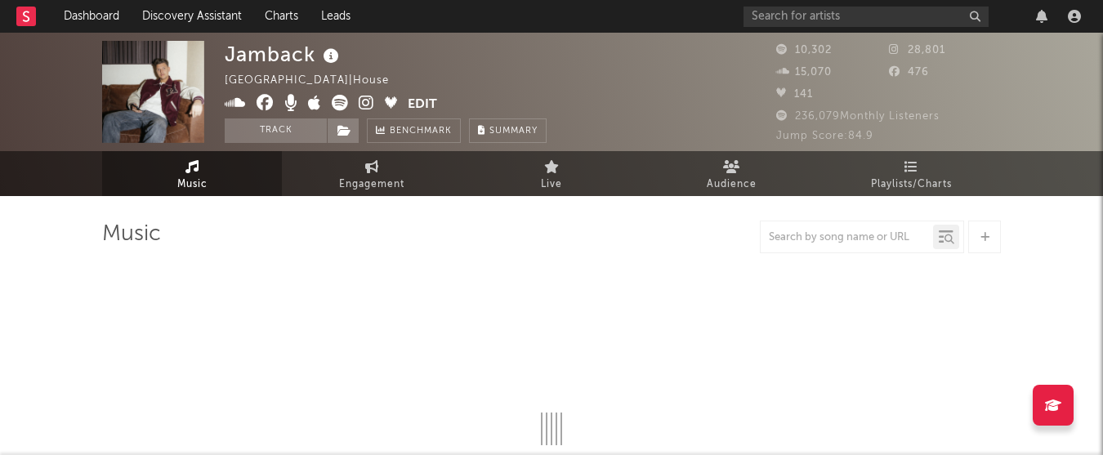
select select "1w"
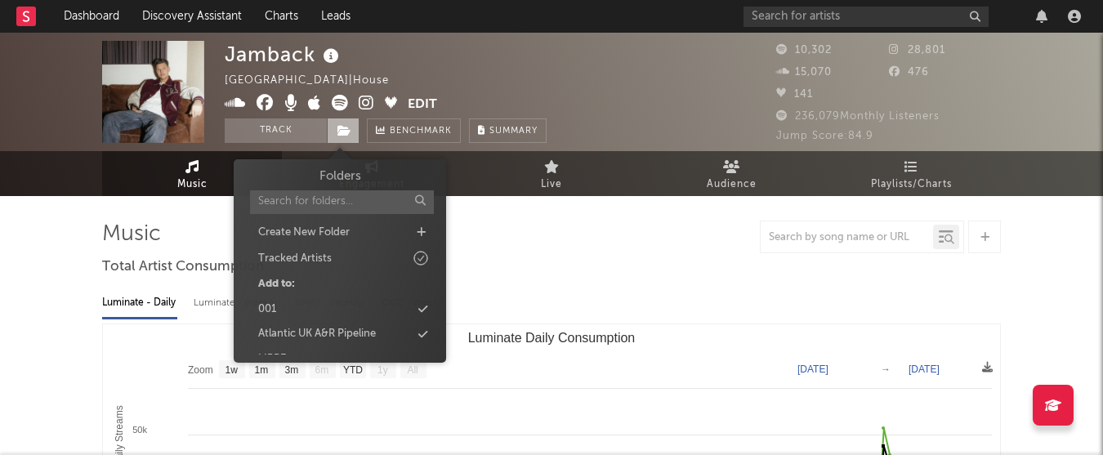
click at [342, 133] on icon at bounding box center [345, 130] width 14 height 11
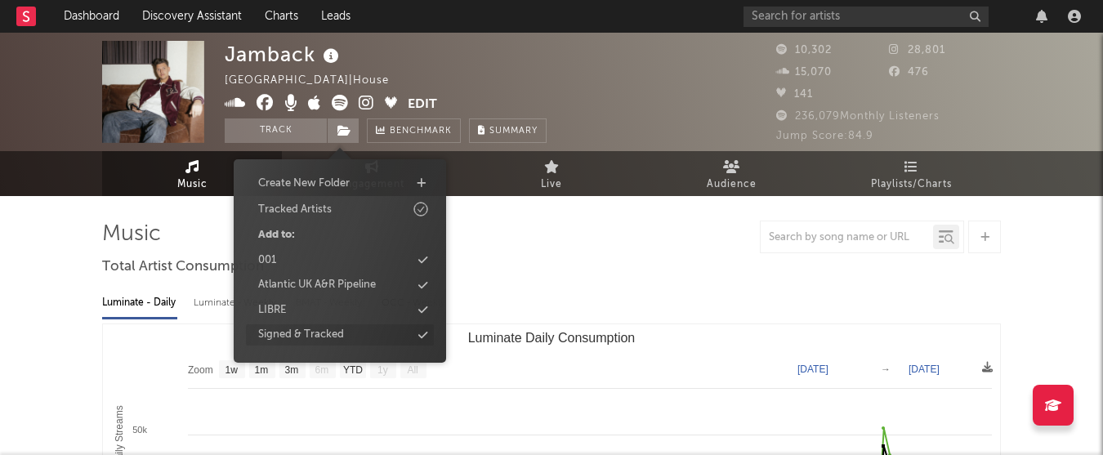
scroll to position [69, 0]
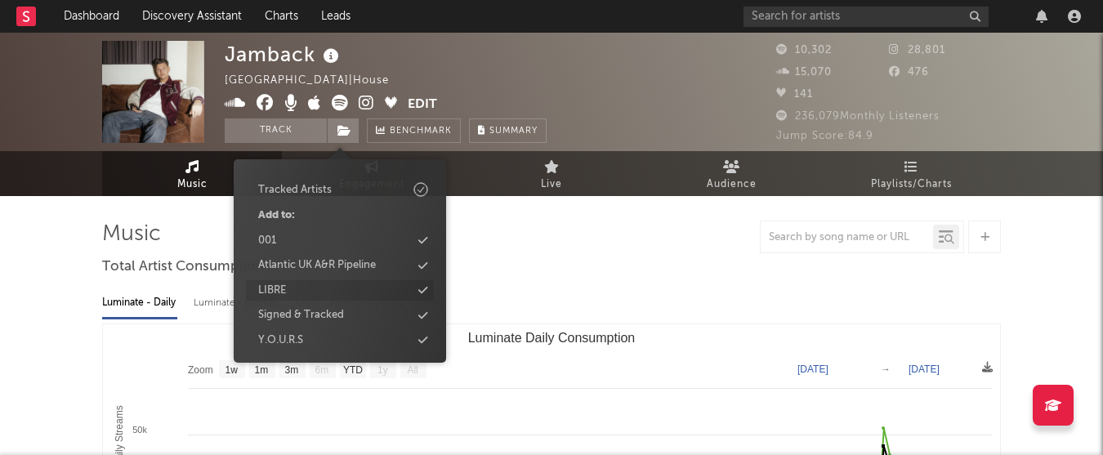
click at [337, 293] on div "LIBRE" at bounding box center [340, 290] width 188 height 21
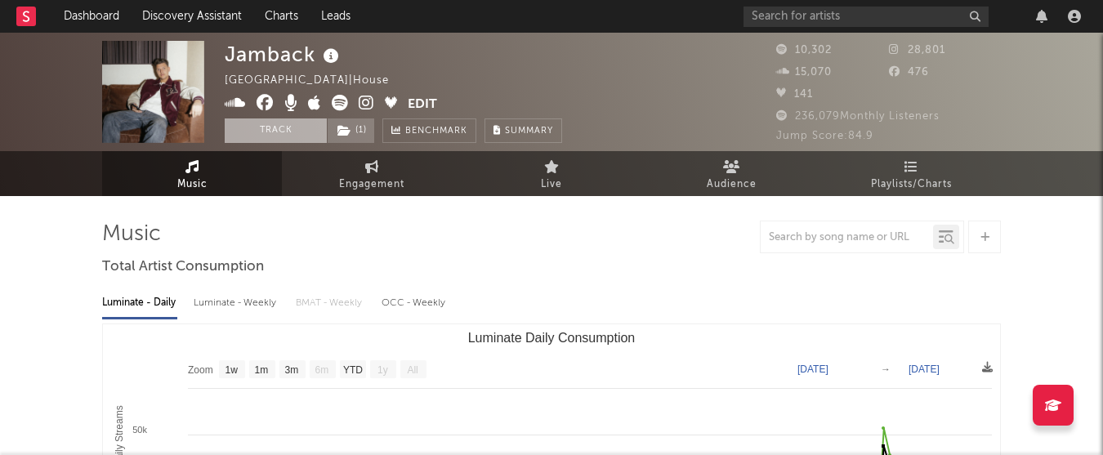
click at [240, 132] on button "Track" at bounding box center [276, 131] width 102 height 25
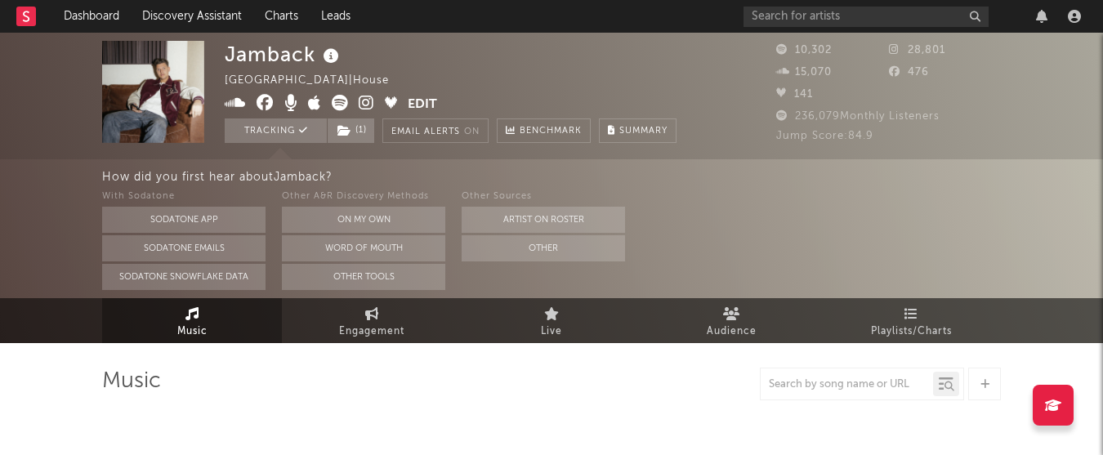
select select "1w"
